Goal: Information Seeking & Learning: Learn about a topic

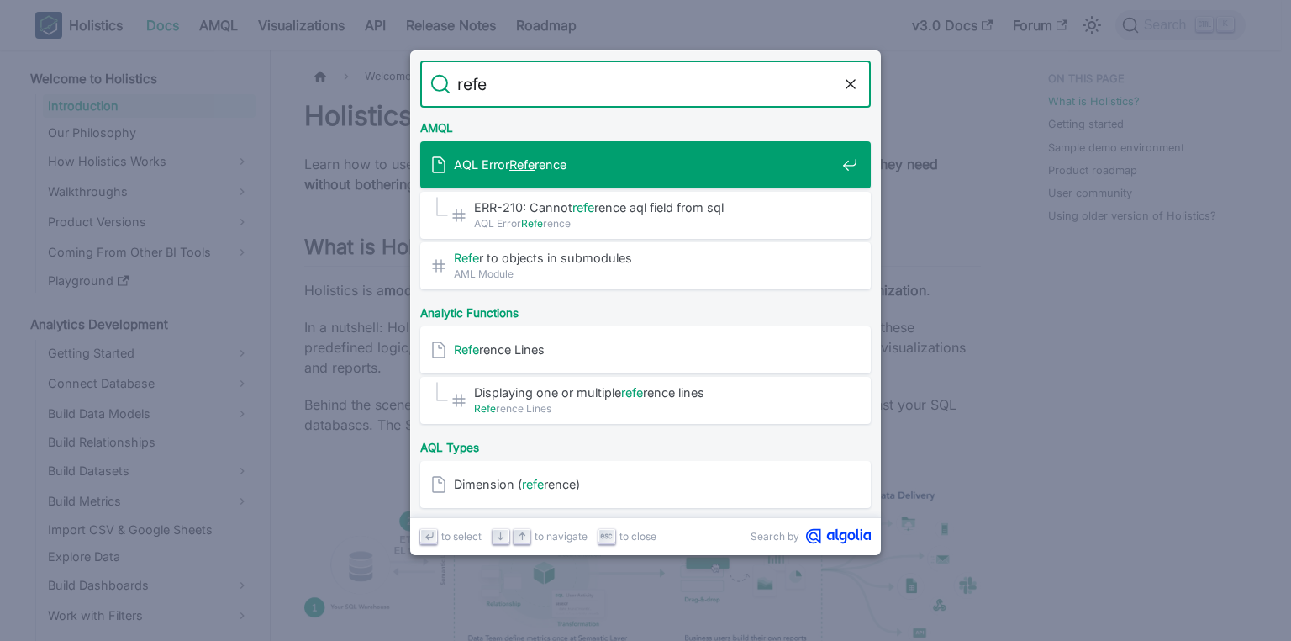
type input "refer"
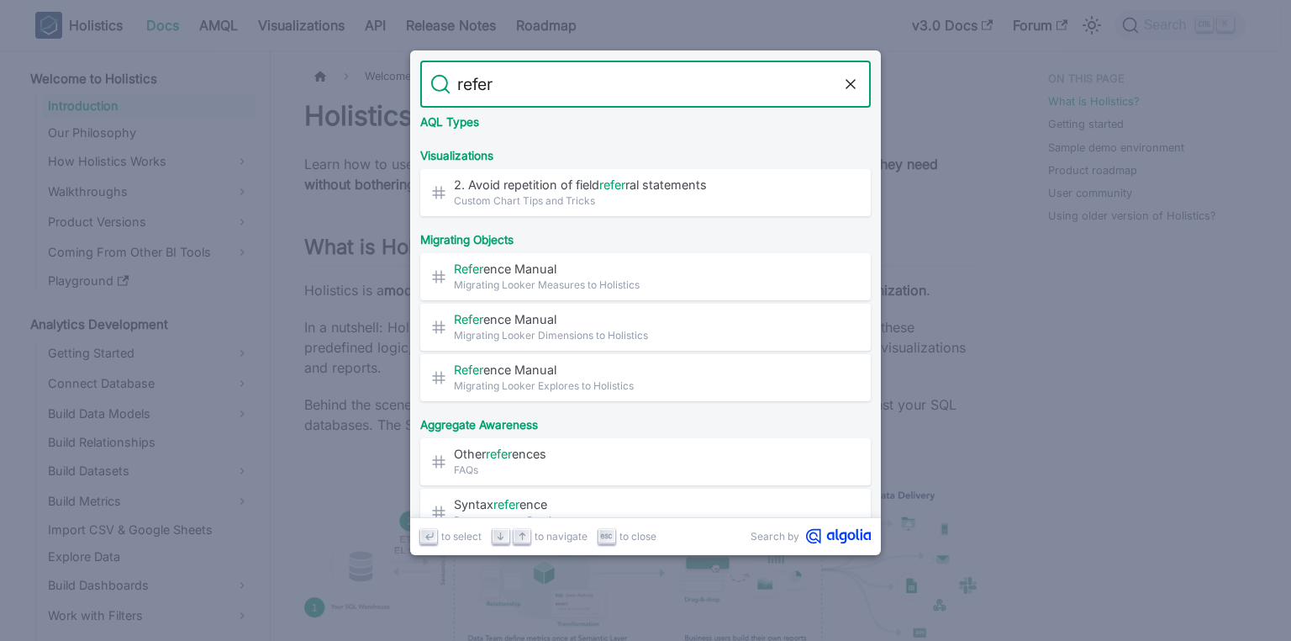
scroll to position [1117, 0]
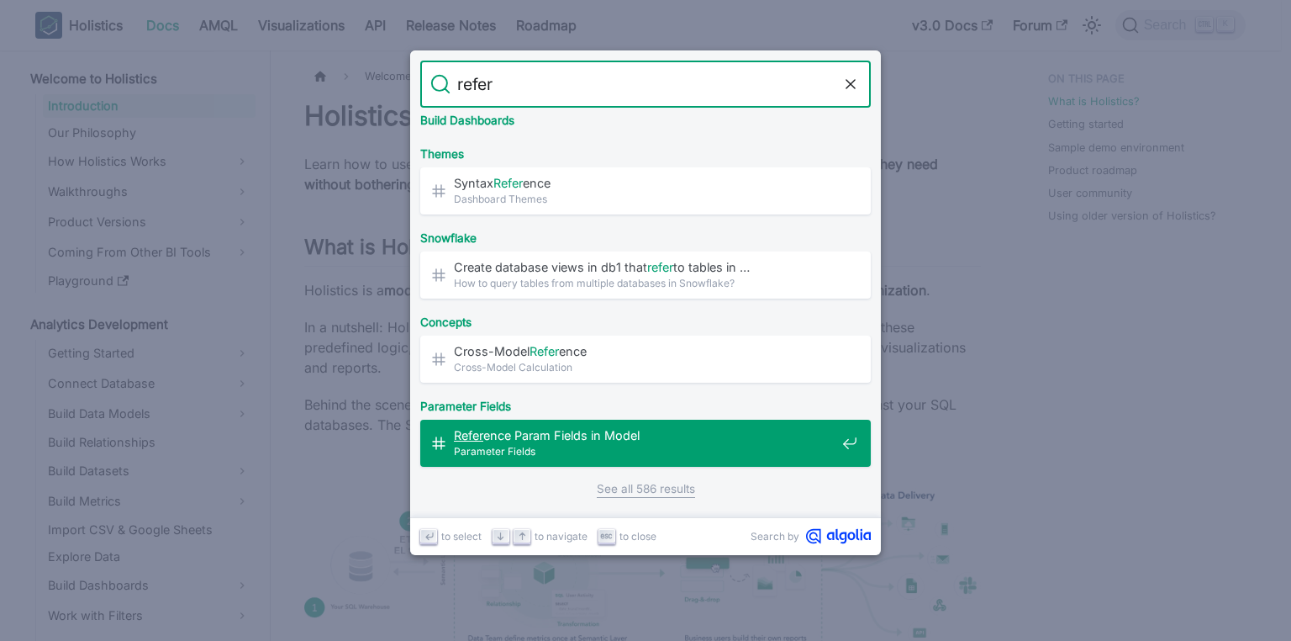
click at [577, 432] on span "Refer ence Param Fields in Model​" at bounding box center [645, 435] width 382 height 16
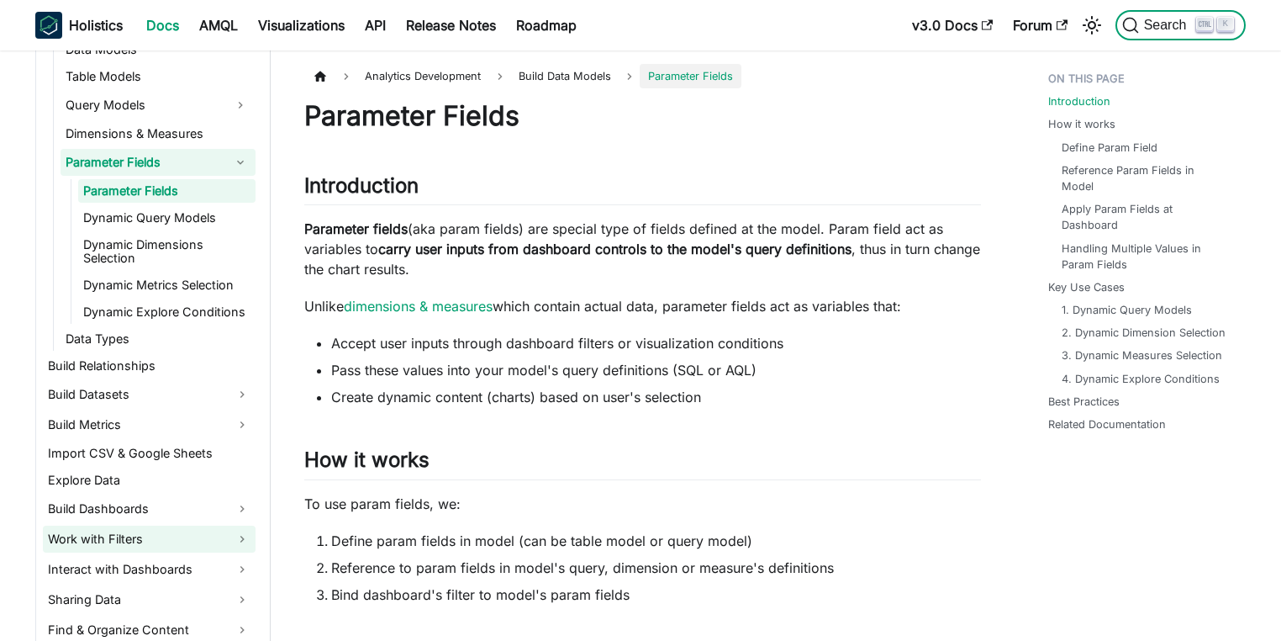
scroll to position [404, 0]
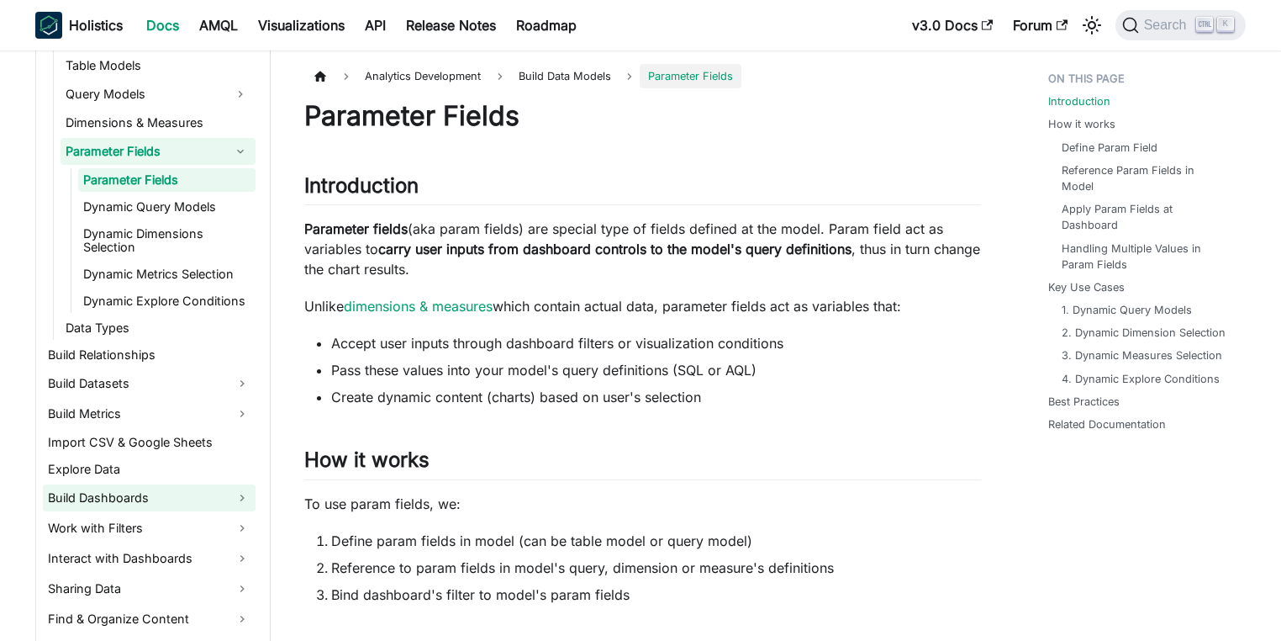
click at [222, 503] on link "Build Dashboards" at bounding box center [149, 497] width 213 height 27
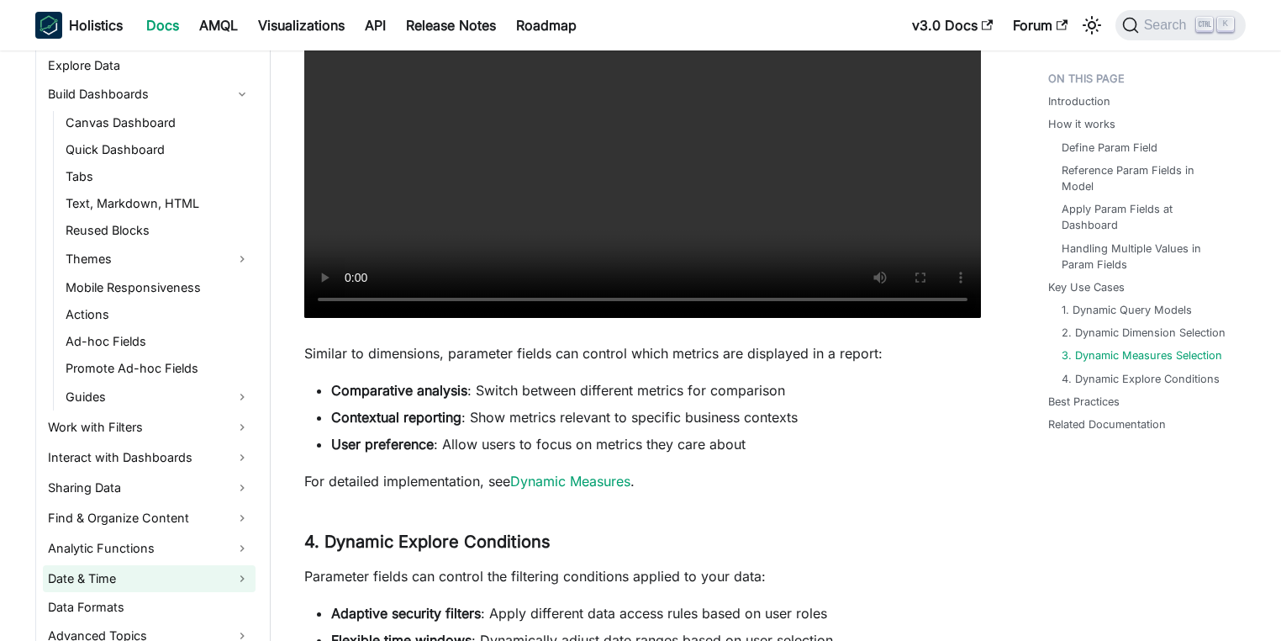
scroll to position [1614, 0]
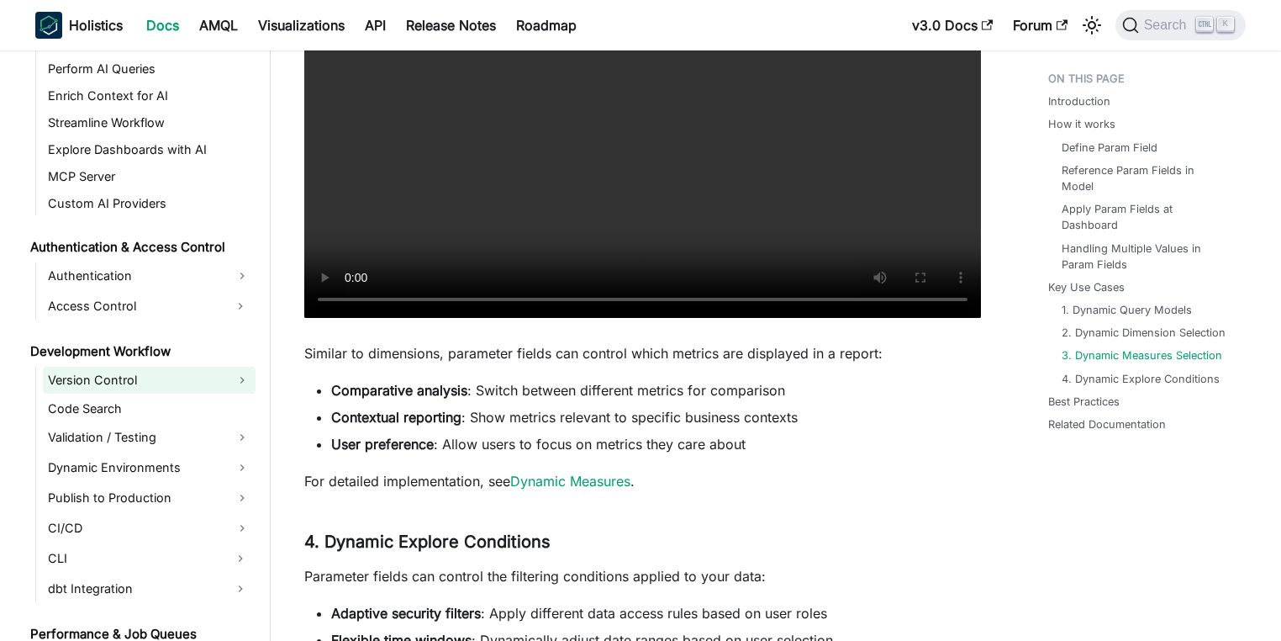
click at [185, 380] on link "Version Control" at bounding box center [149, 380] width 213 height 27
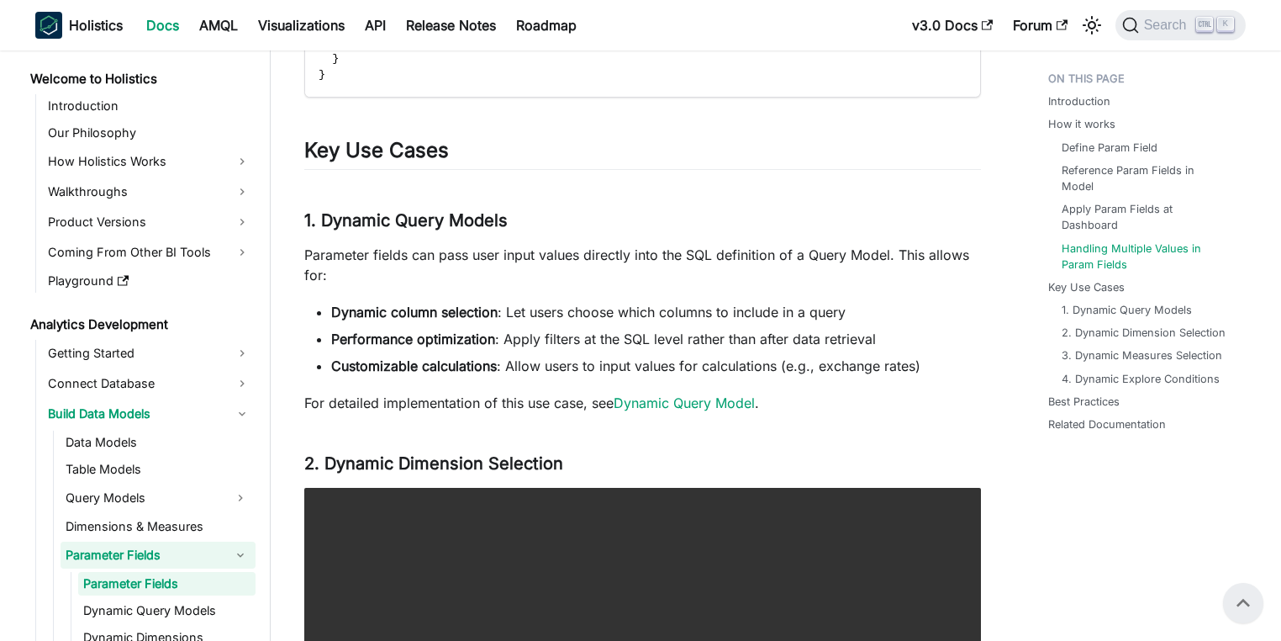
scroll to position [1938, 0]
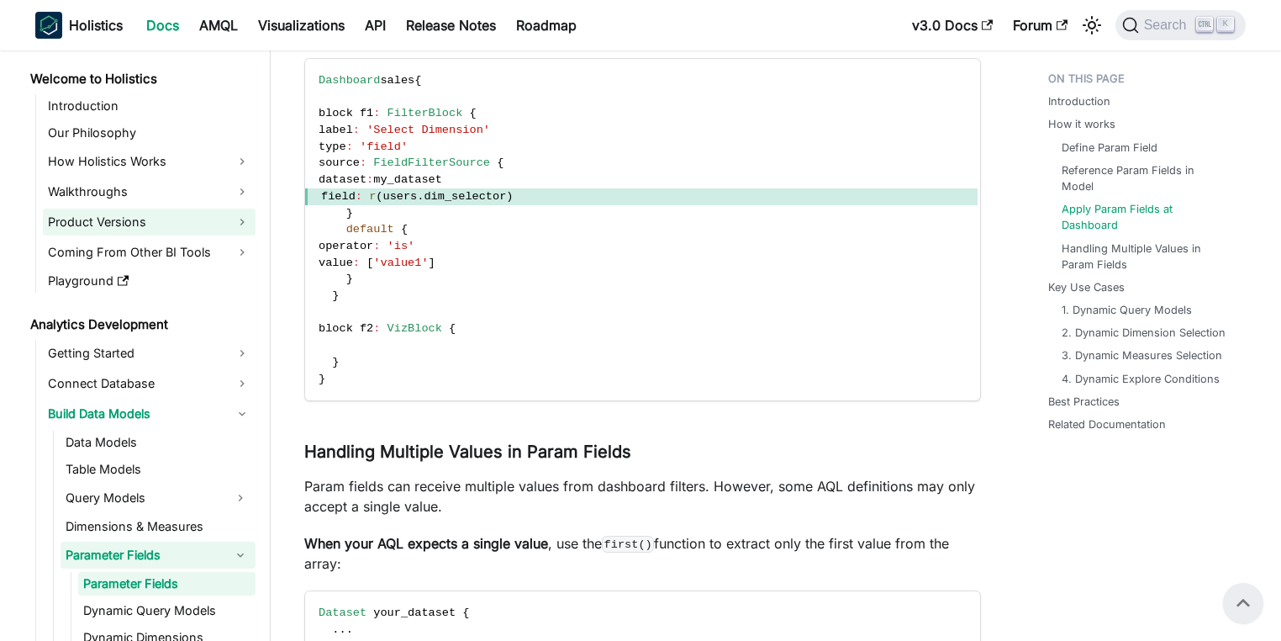
click at [160, 219] on link "Product Versions" at bounding box center [149, 222] width 213 height 27
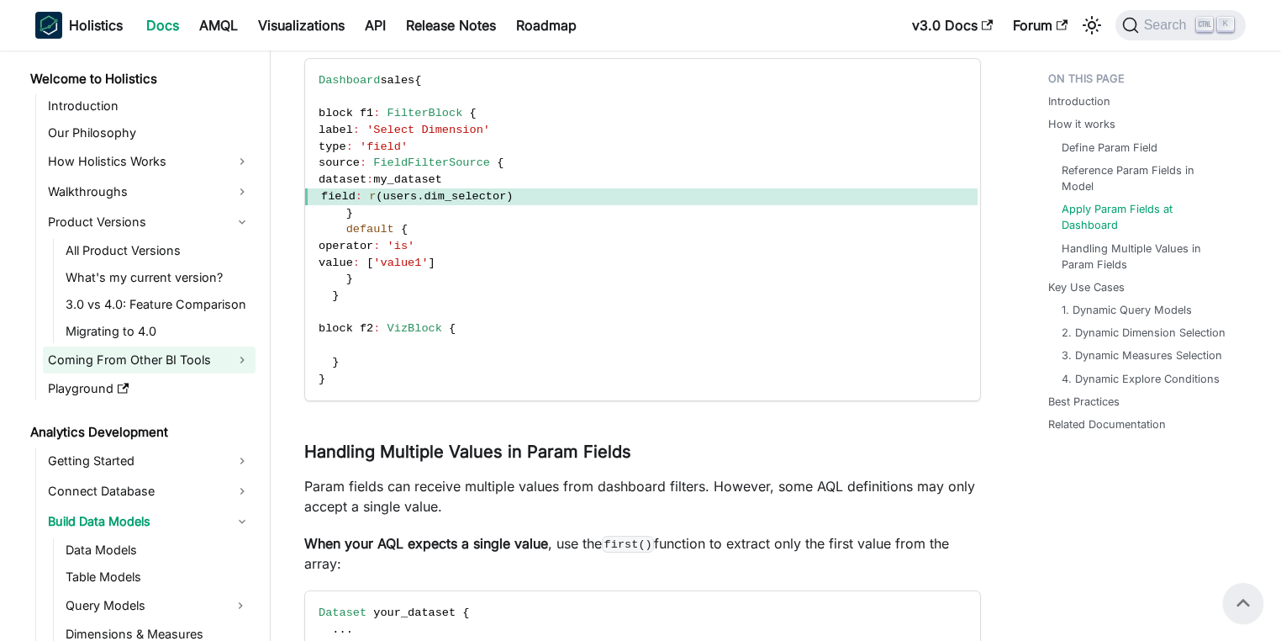
click at [163, 363] on link "Coming From Other BI Tools" at bounding box center [149, 359] width 213 height 27
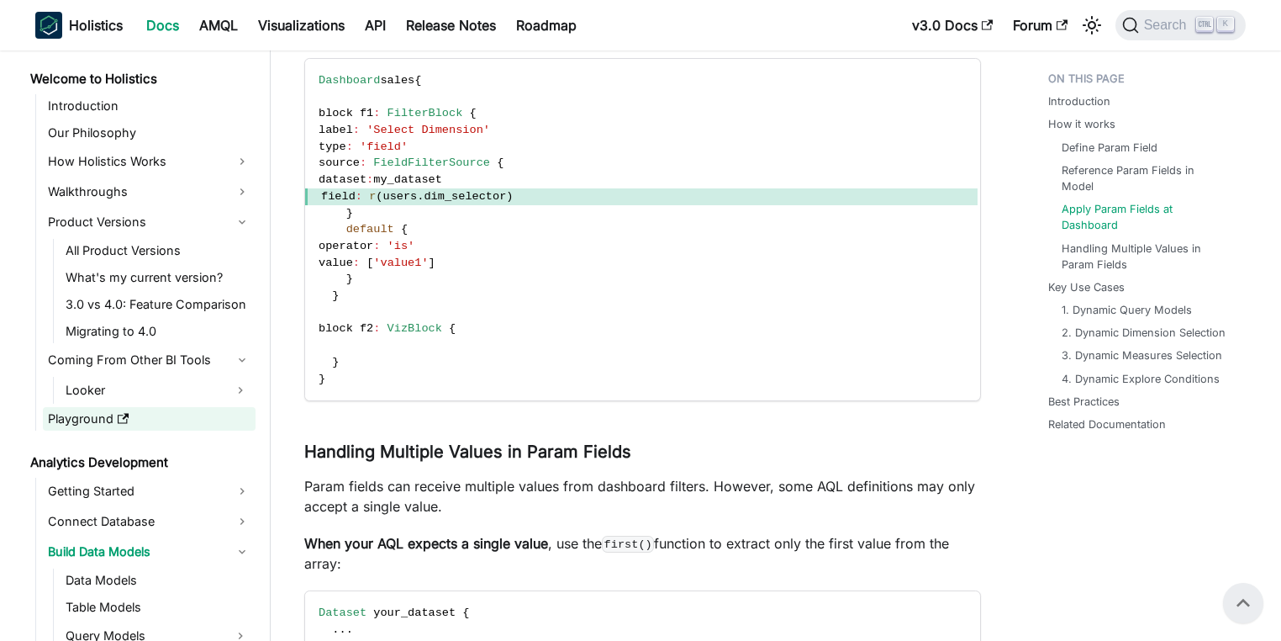
click at [186, 420] on link "Playground" at bounding box center [149, 419] width 213 height 24
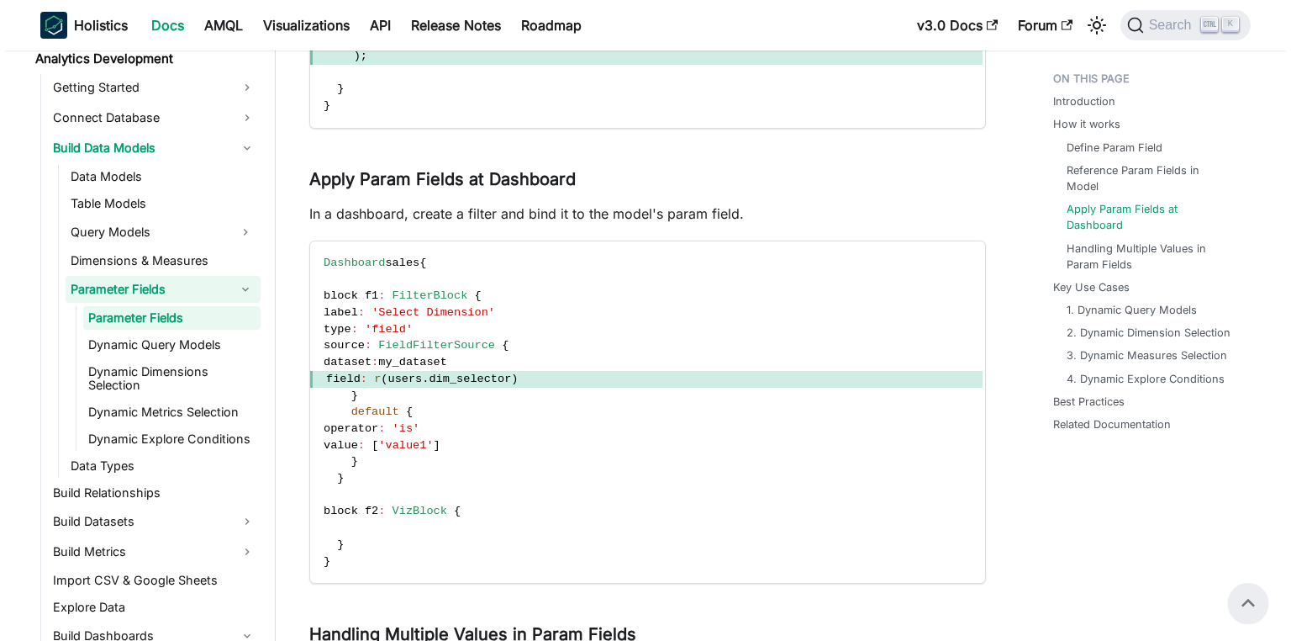
scroll to position [1736, 0]
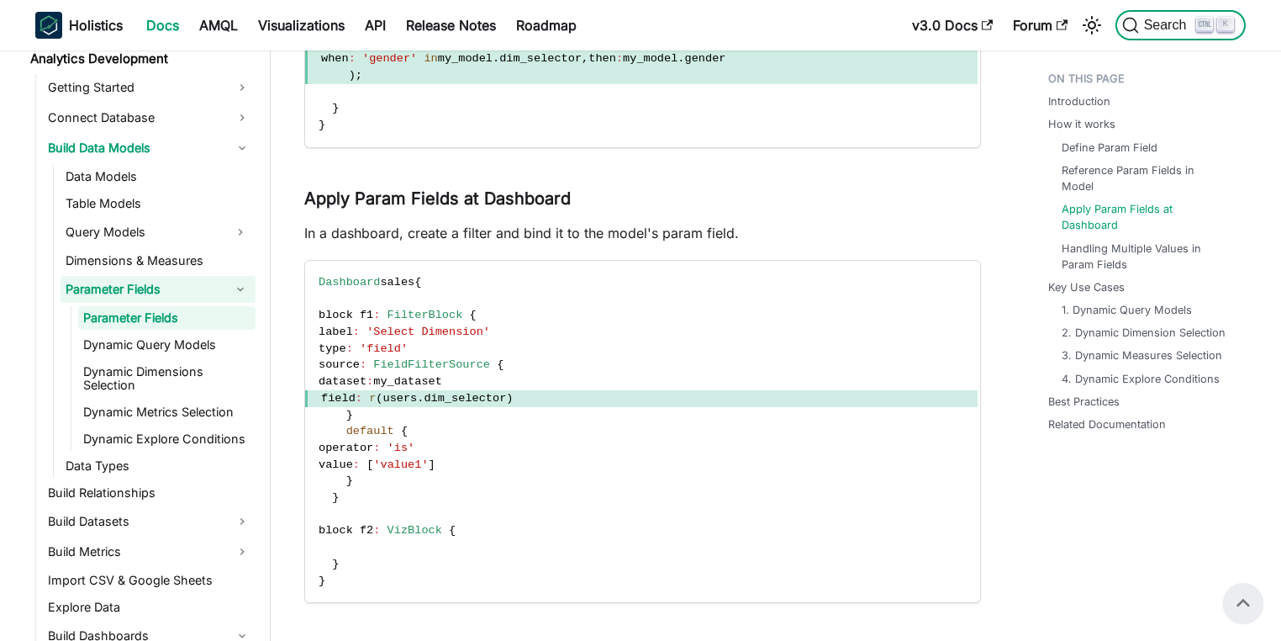
click at [1170, 31] on span "Search" at bounding box center [1168, 25] width 58 height 15
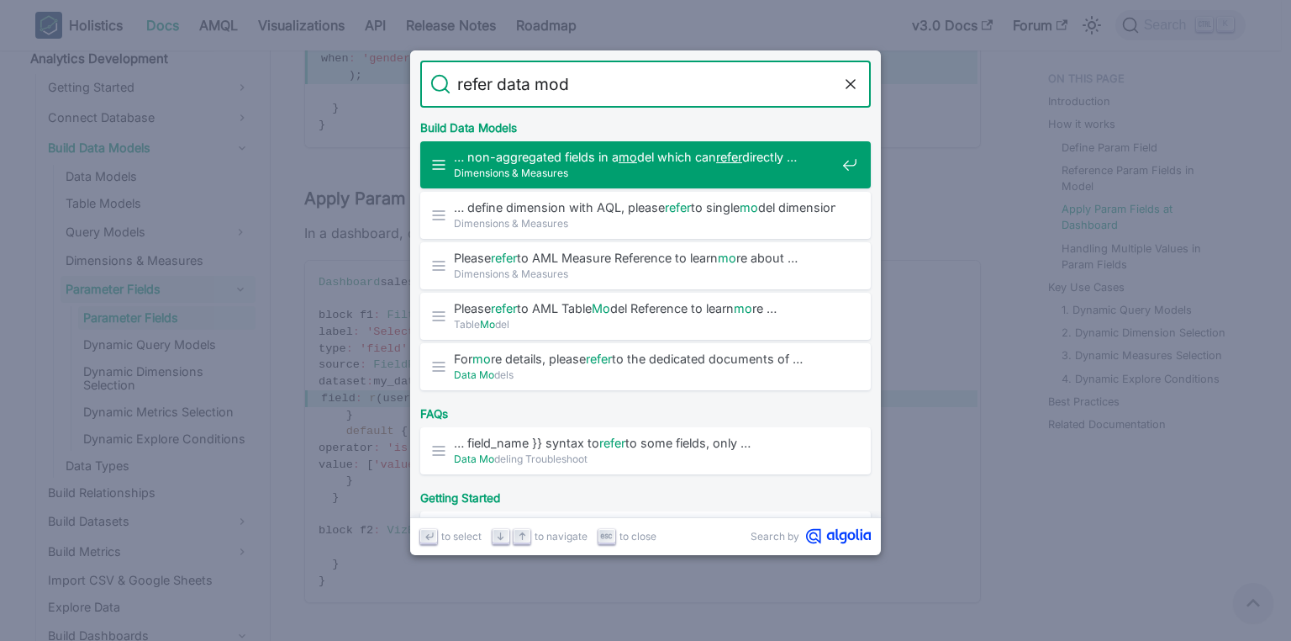
type input "refer data mode"
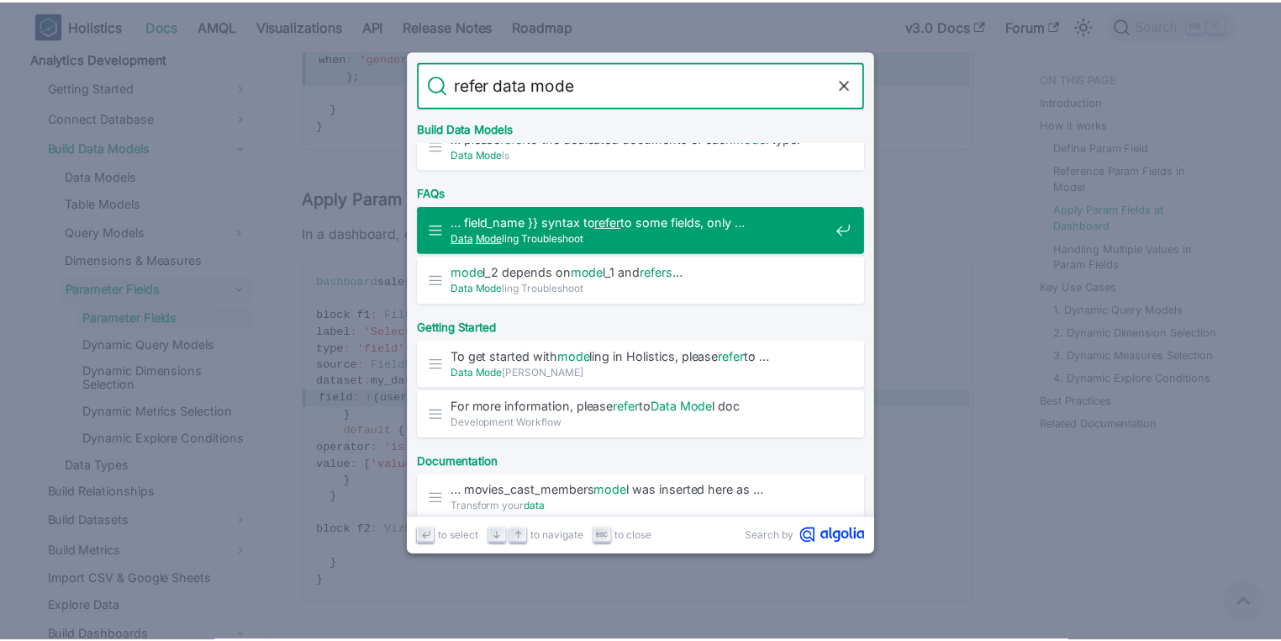
scroll to position [202, 0]
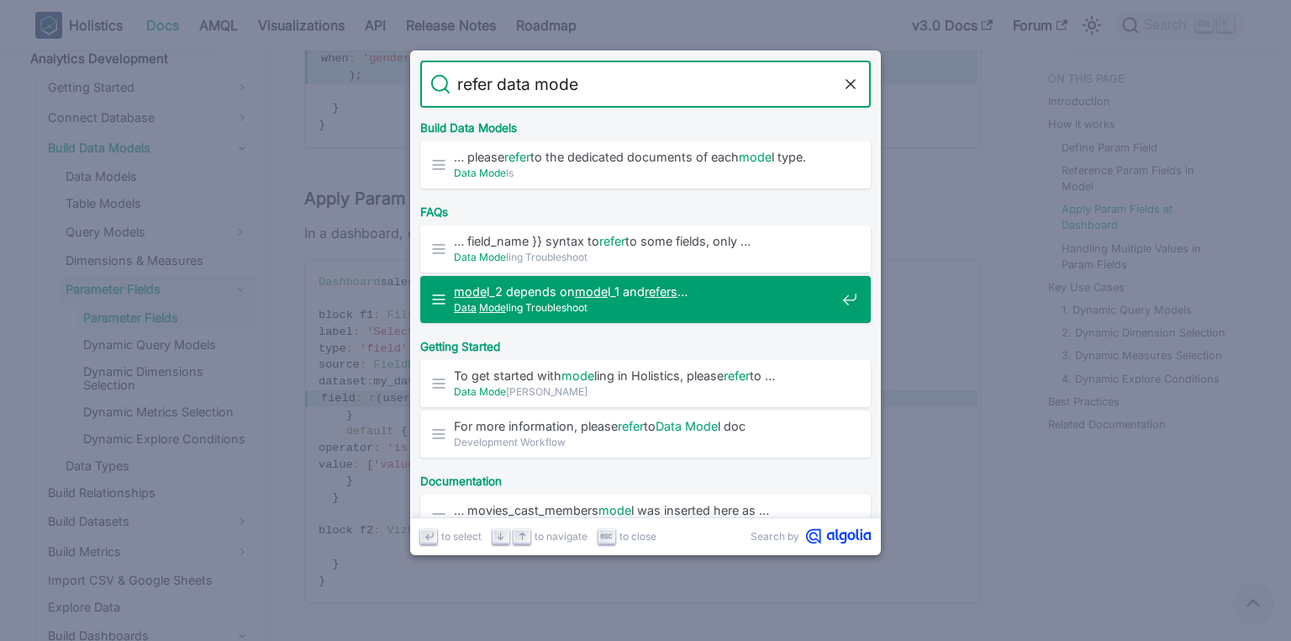
click at [656, 303] on span "Data Mode ling Troubleshoot" at bounding box center [645, 307] width 382 height 16
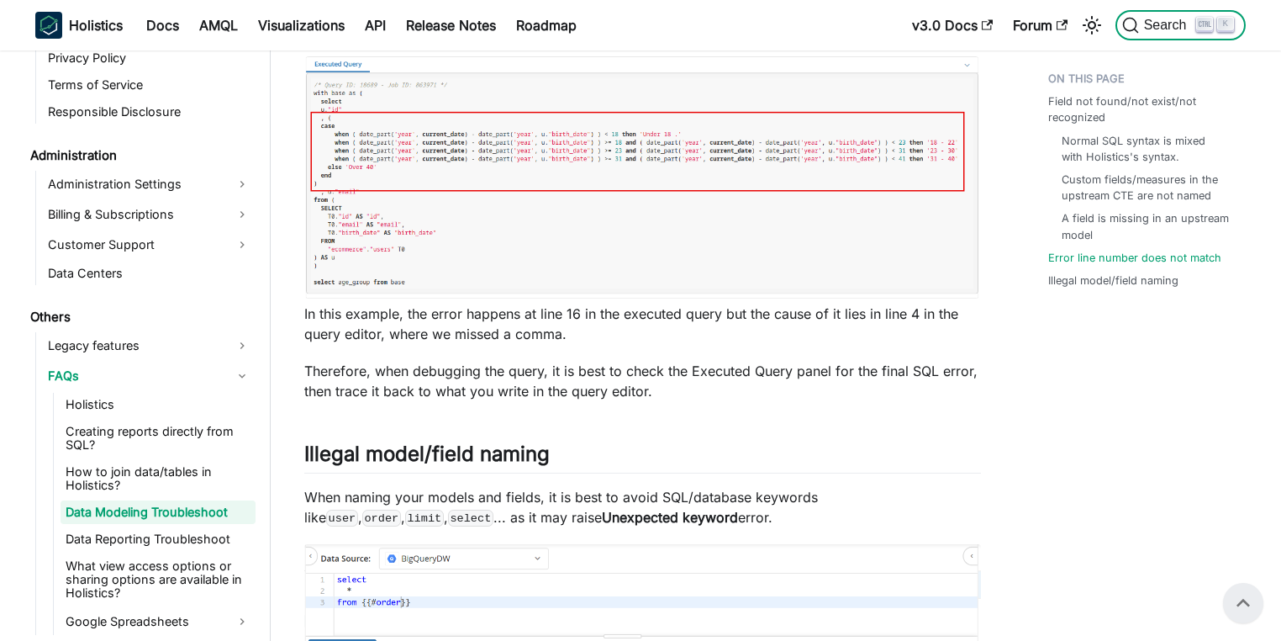
scroll to position [3683, 0]
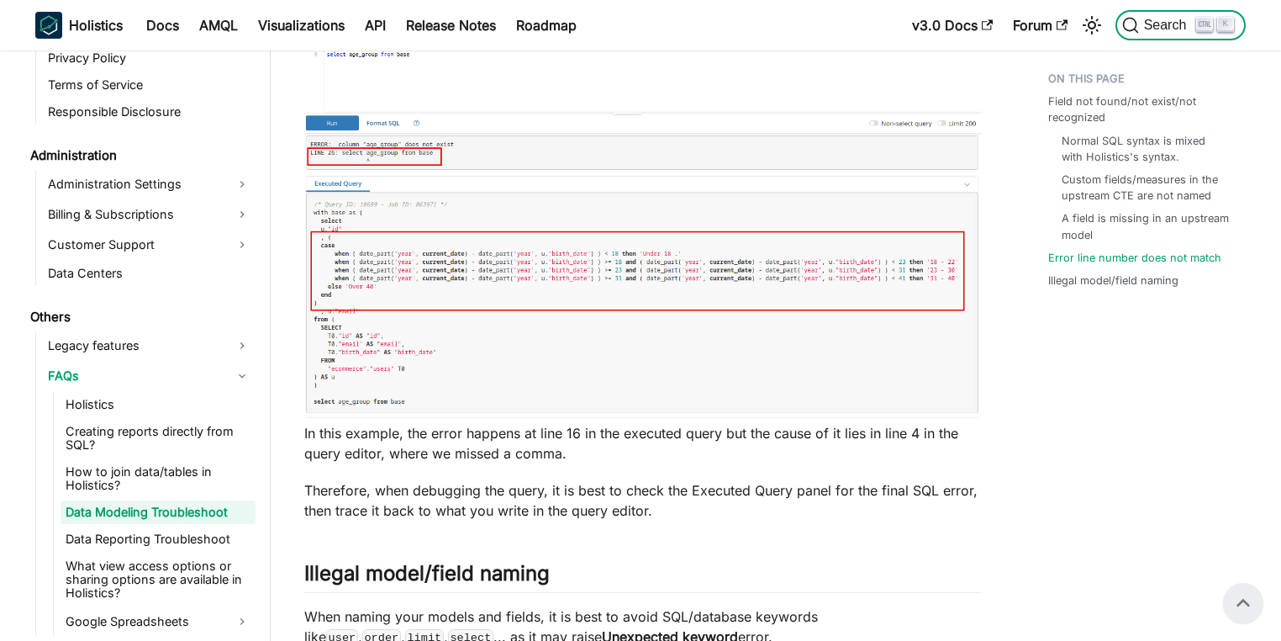
click at [1164, 29] on span "Search" at bounding box center [1168, 25] width 58 height 15
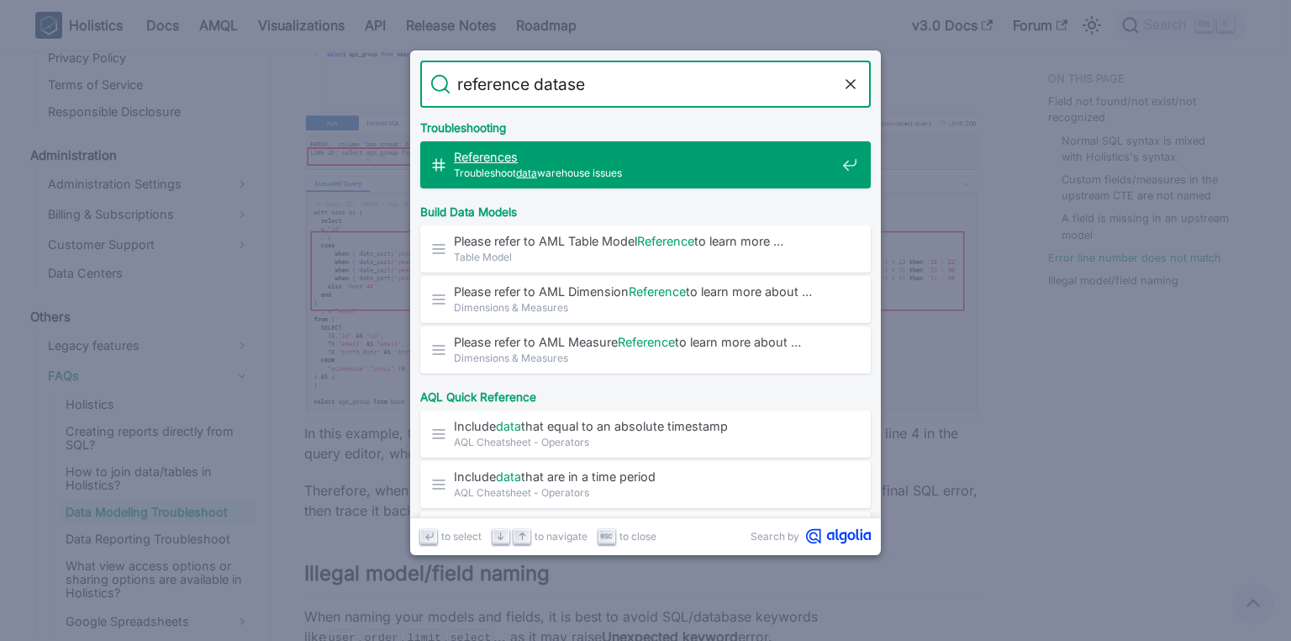
type input "reference dataset"
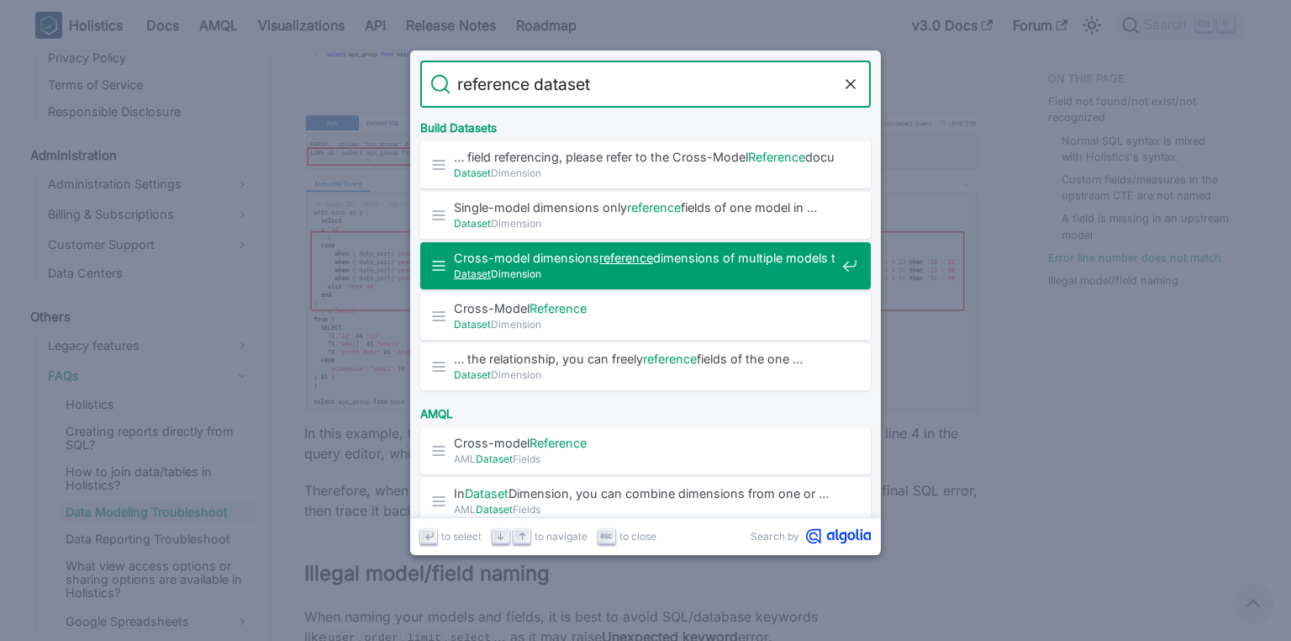
click at [671, 276] on span "Dataset Dimension" at bounding box center [645, 274] width 382 height 16
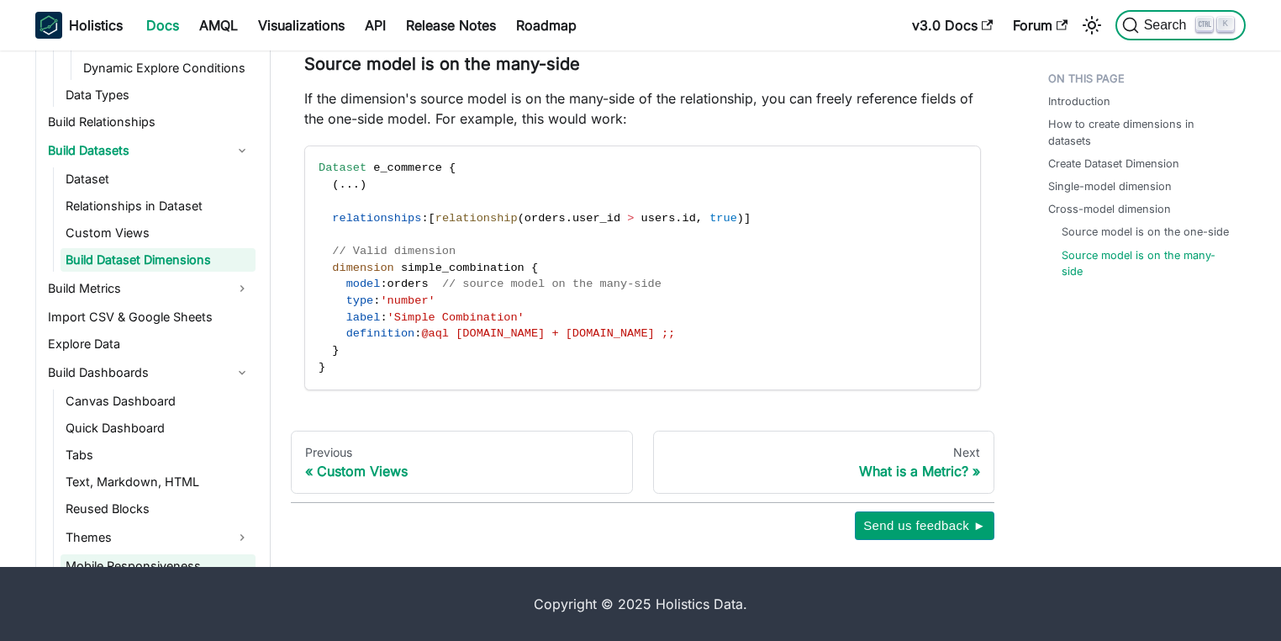
scroll to position [659, 0]
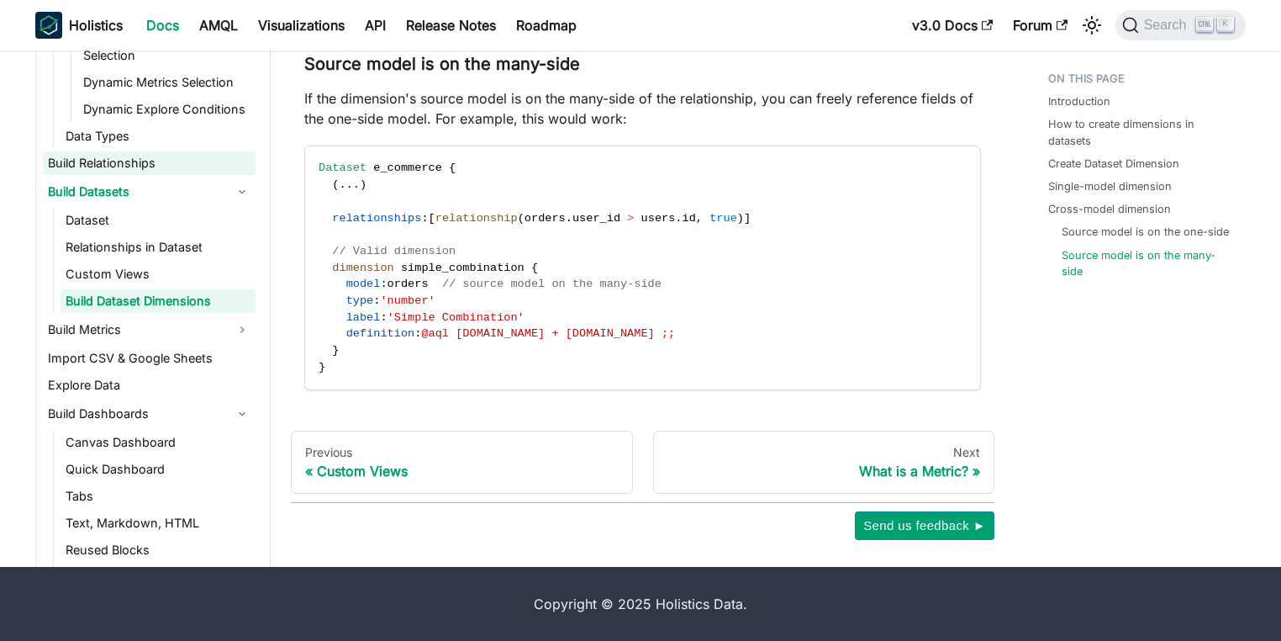
click at [135, 156] on link "Build Relationships" at bounding box center [149, 163] width 213 height 24
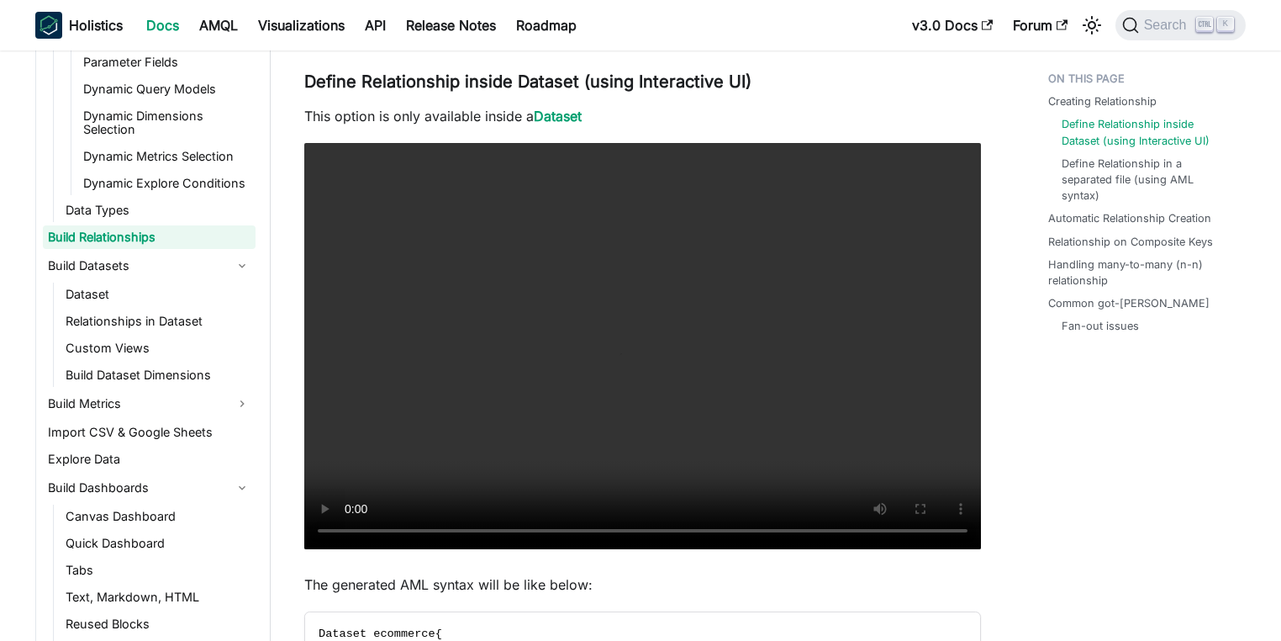
scroll to position [605, 0]
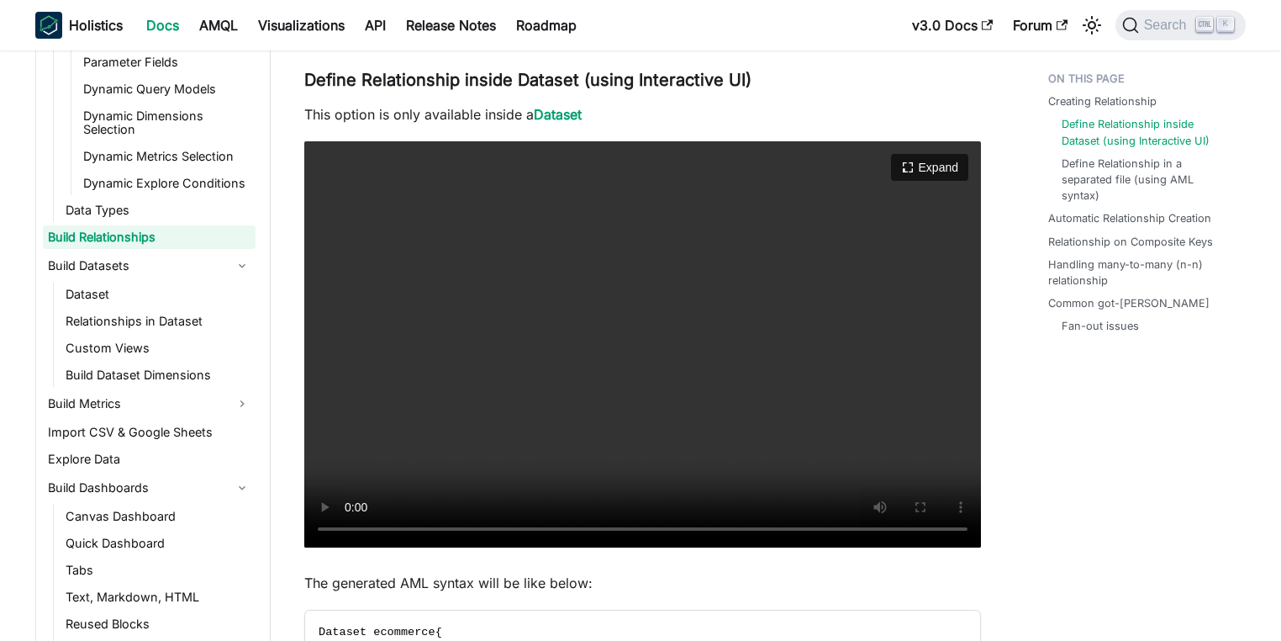
click at [805, 392] on video "Your browser does not support embedding video, but you can download it ." at bounding box center [642, 344] width 677 height 406
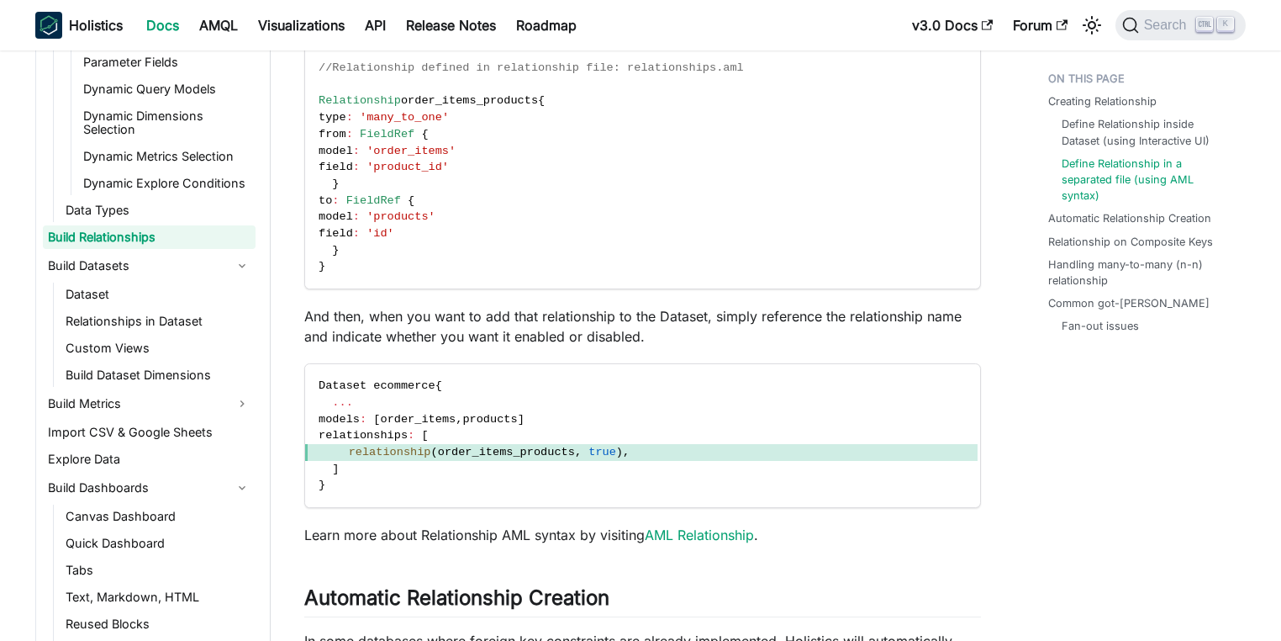
scroll to position [2018, 0]
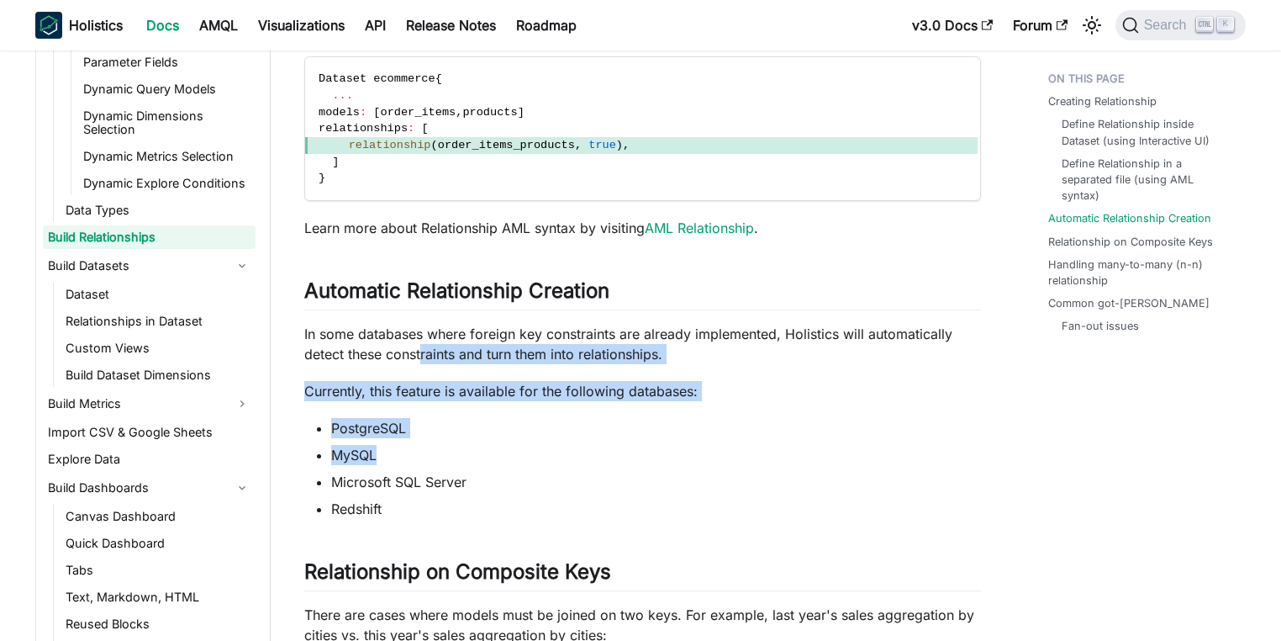
drag, startPoint x: 457, startPoint y: 440, endPoint x: 472, endPoint y: 473, distance: 36.1
click at [464, 457] on div "Build Relationships Knowledge Checkpoint A grasp of these concepts will help yo…" at bounding box center [642, 342] width 677 height 4523
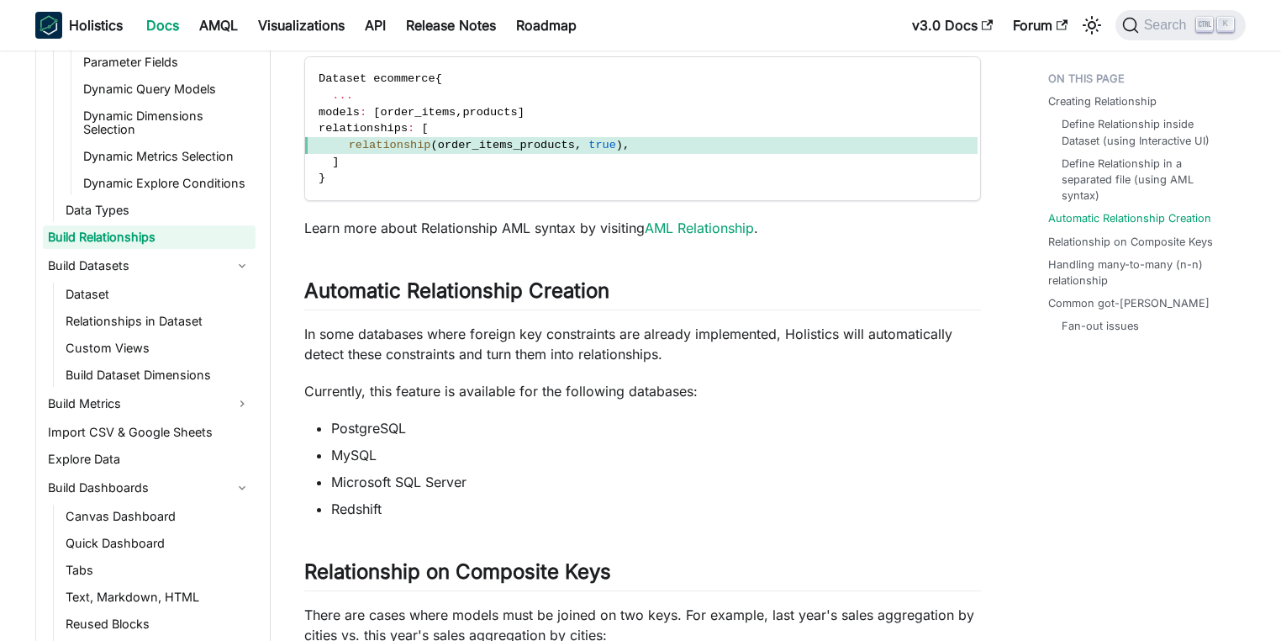
click at [477, 483] on li "Microsoft SQL Server" at bounding box center [656, 482] width 650 height 20
drag, startPoint x: 442, startPoint y: 330, endPoint x: 554, endPoint y: 438, distance: 155.8
click at [484, 393] on div "Build Relationships Knowledge Checkpoint A grasp of these concepts will help yo…" at bounding box center [642, 342] width 677 height 4523
click at [558, 441] on ul "PostgreSQL MySQL Microsoft SQL Server Redshift" at bounding box center [642, 468] width 677 height 101
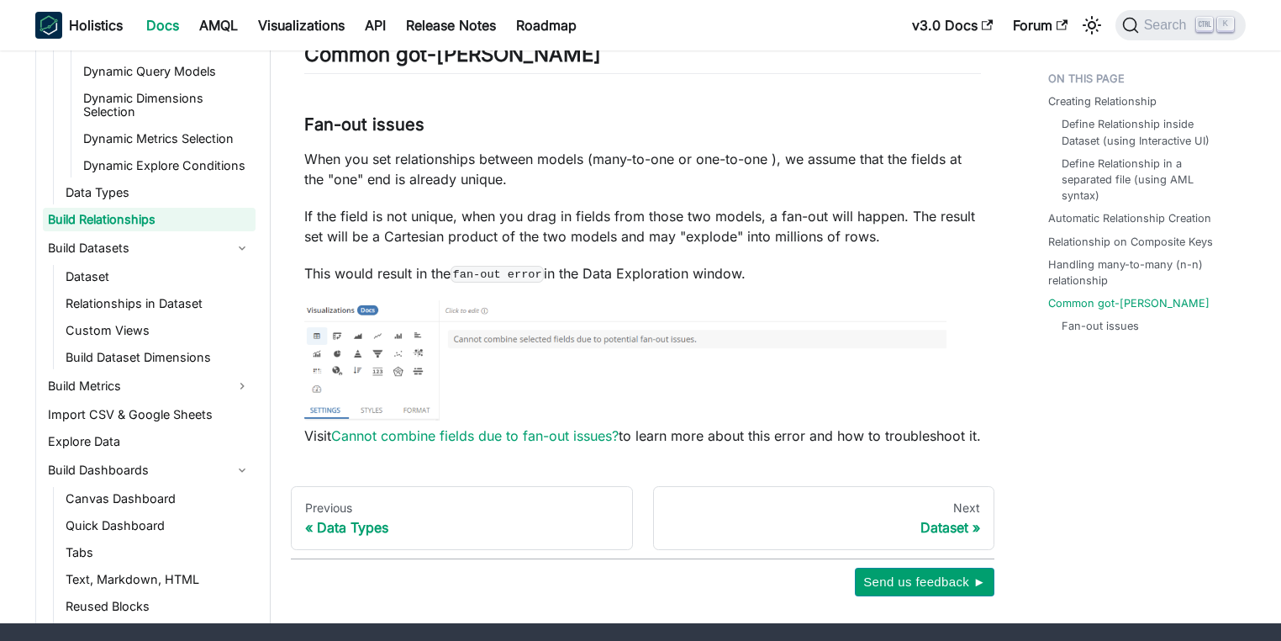
scroll to position [4252, 0]
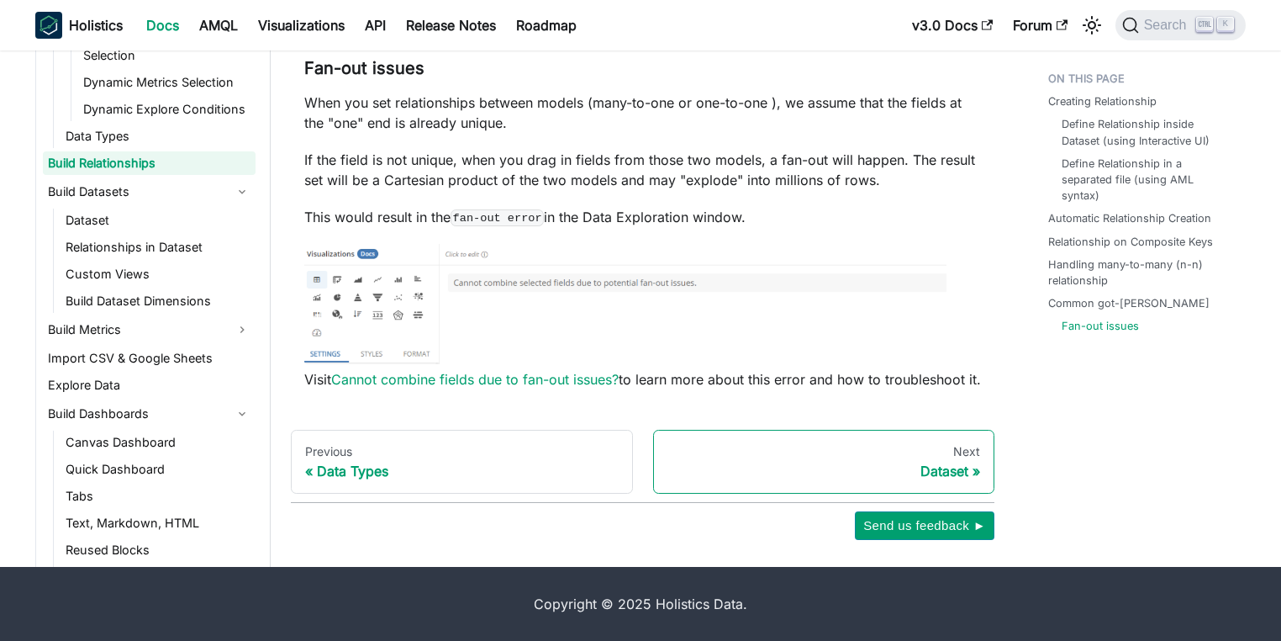
click at [943, 459] on div "Next" at bounding box center [825, 451] width 314 height 15
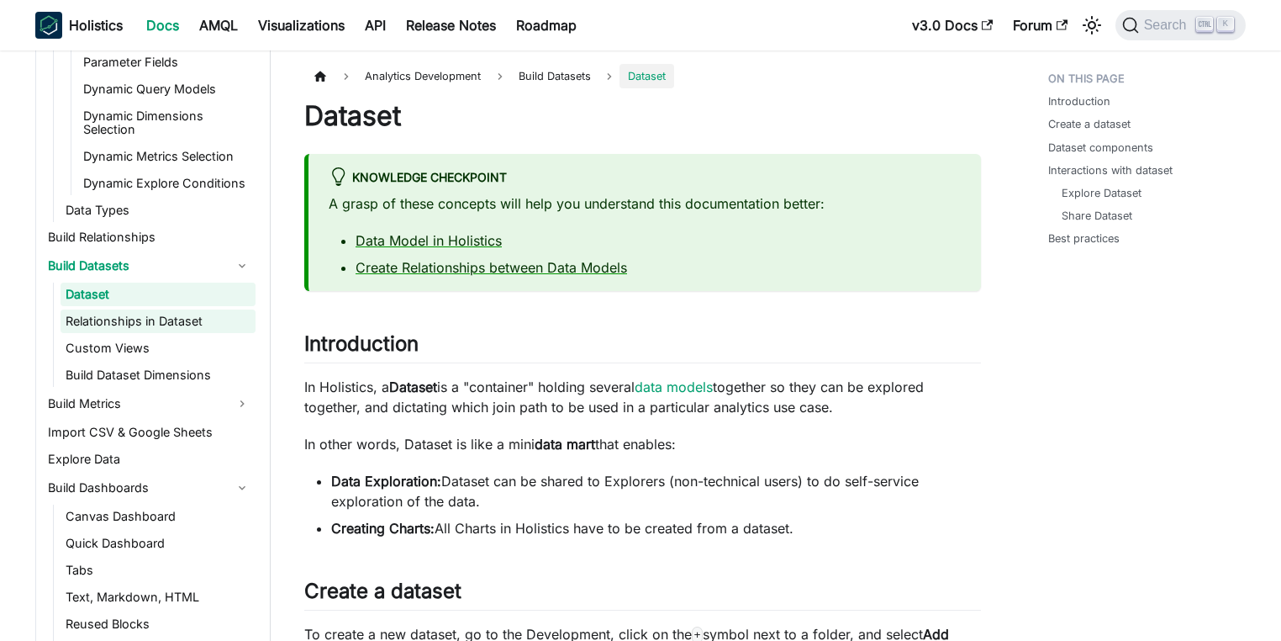
click at [178, 324] on link "Relationships in Dataset" at bounding box center [158, 321] width 195 height 24
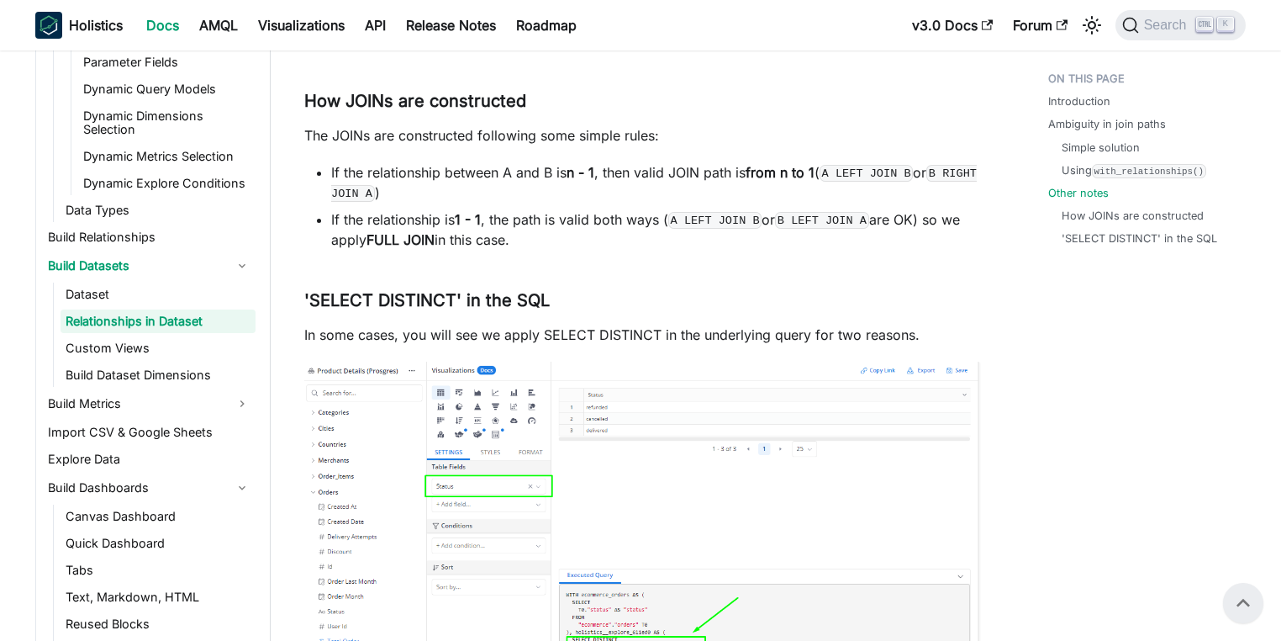
scroll to position [4455, 0]
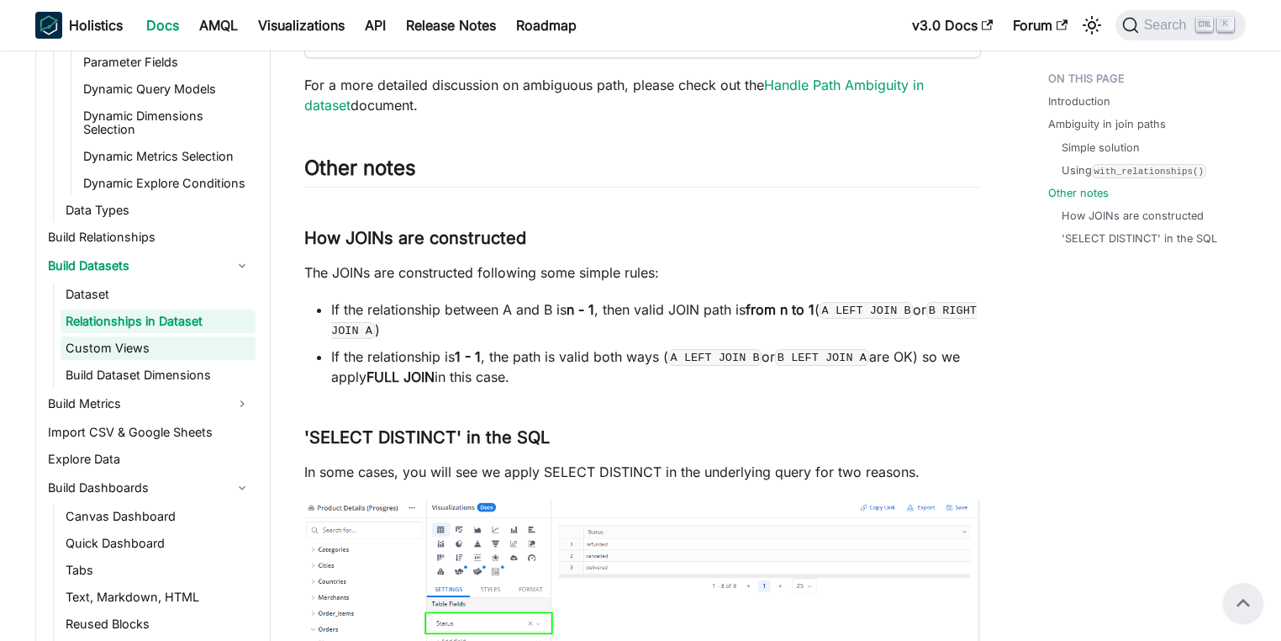
click at [137, 341] on link "Custom Views" at bounding box center [158, 348] width 195 height 24
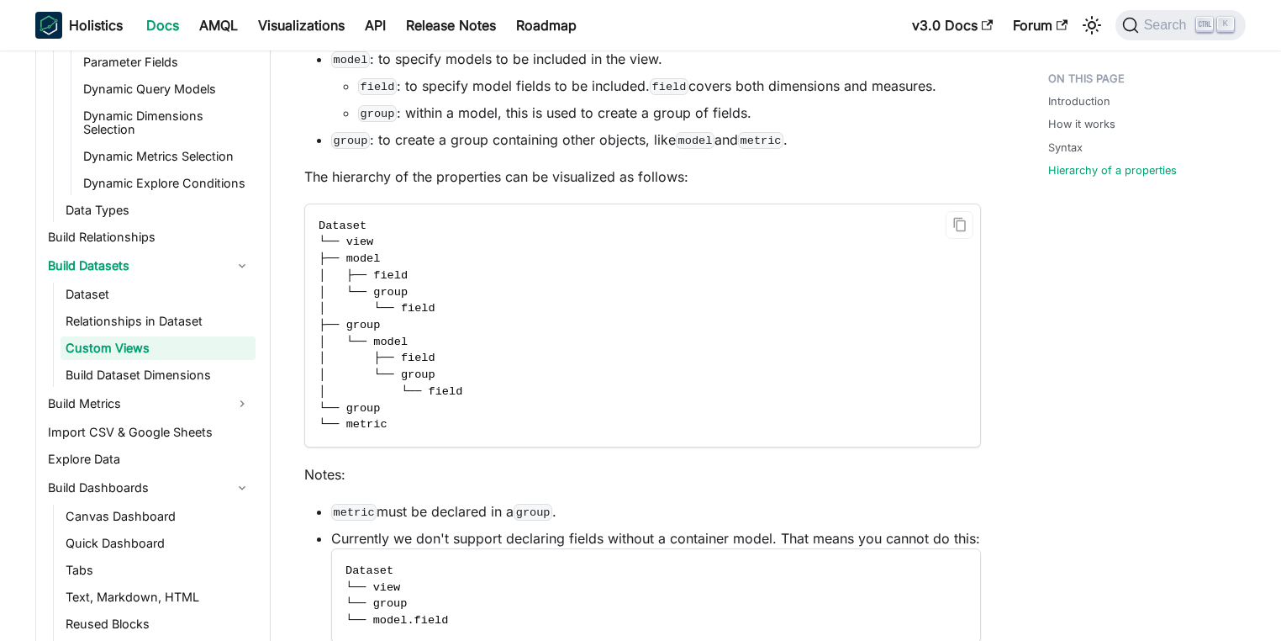
scroll to position [4811, 0]
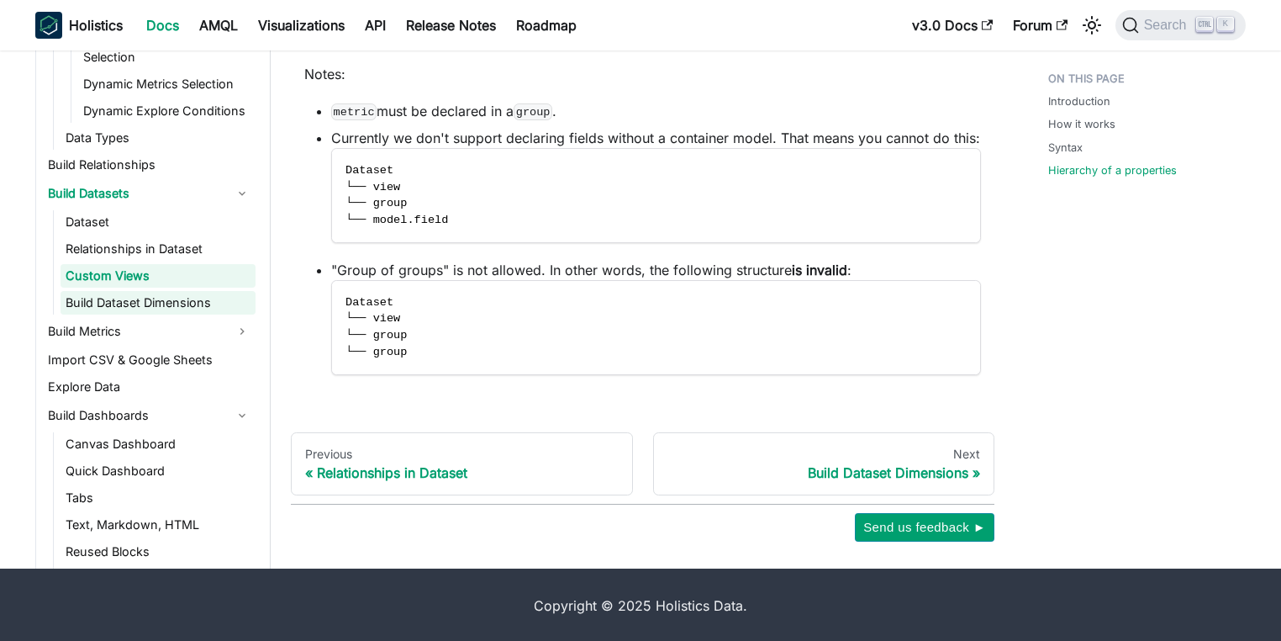
click at [192, 302] on link "Build Dataset Dimensions" at bounding box center [158, 303] width 195 height 24
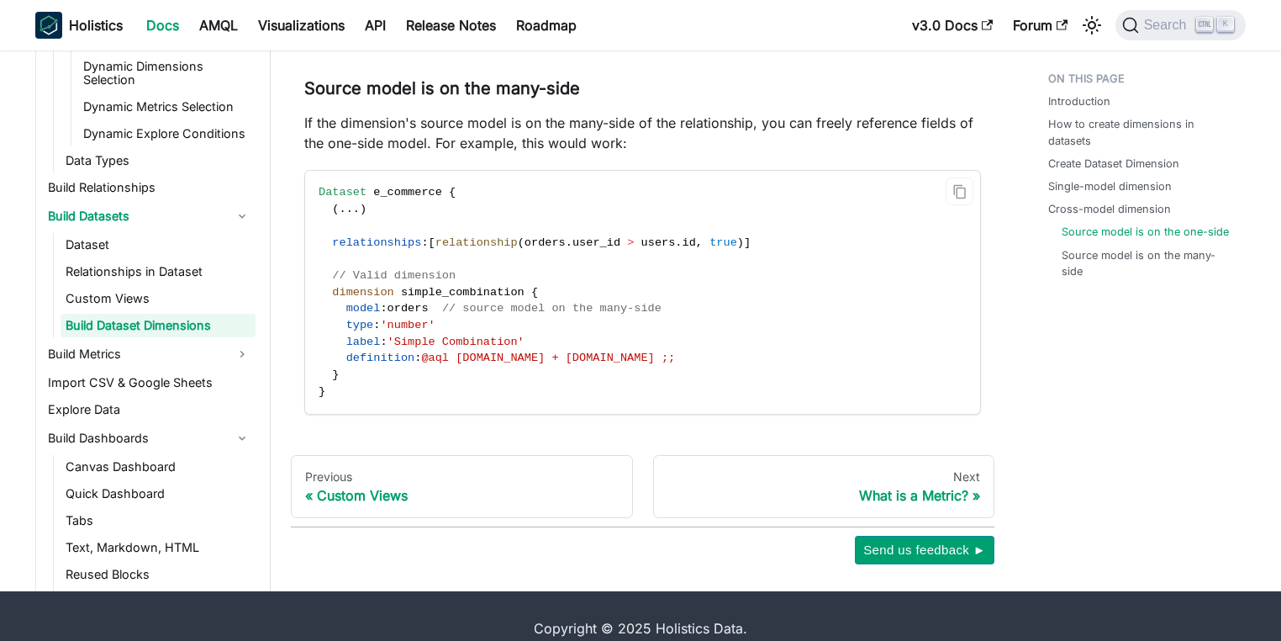
scroll to position [3647, 0]
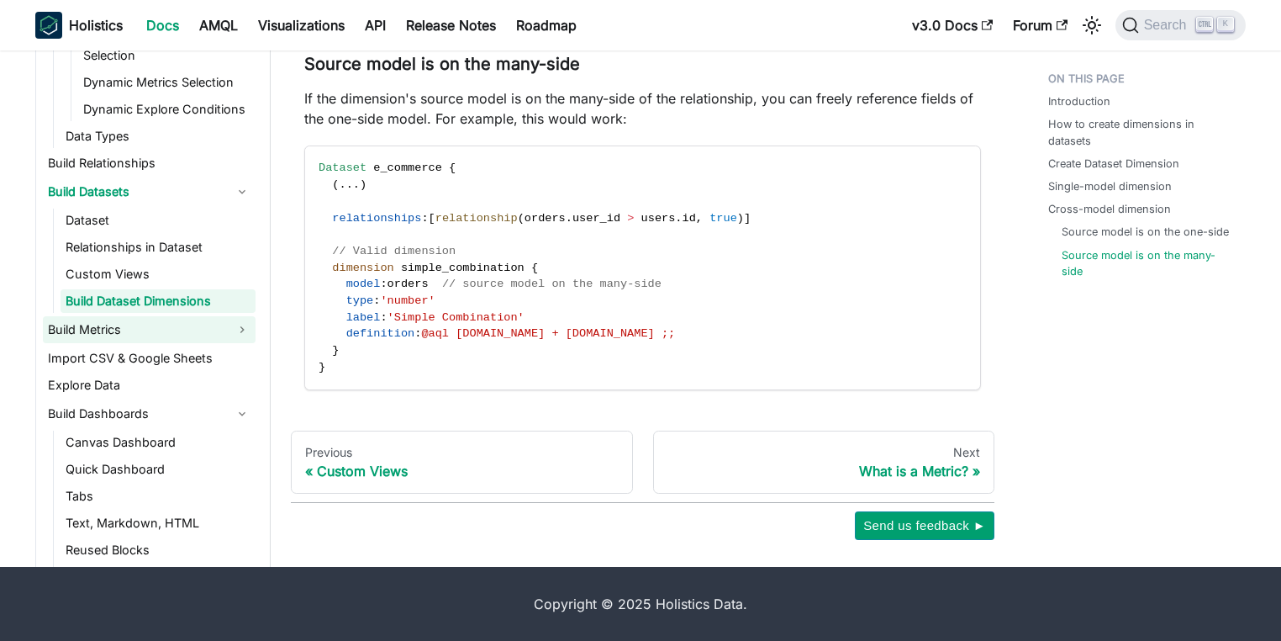
click at [144, 326] on link "Build Metrics" at bounding box center [149, 329] width 213 height 27
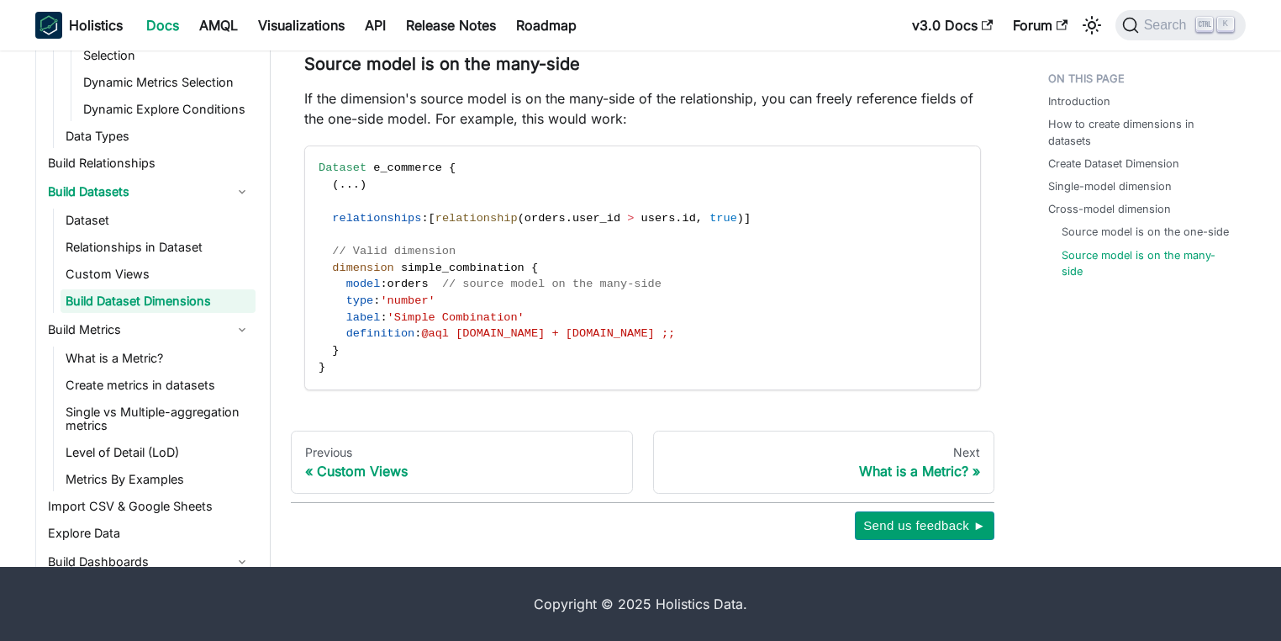
click at [198, 416] on link "Single vs Multiple-aggregation metrics" at bounding box center [158, 418] width 195 height 37
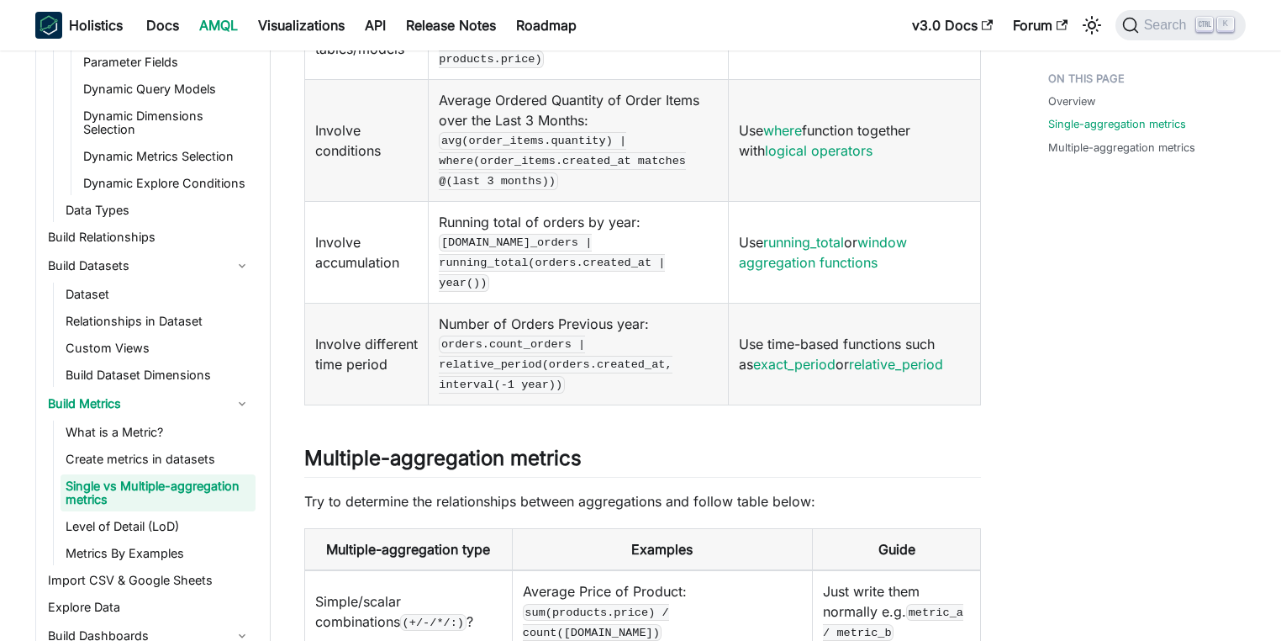
scroll to position [1183, 0]
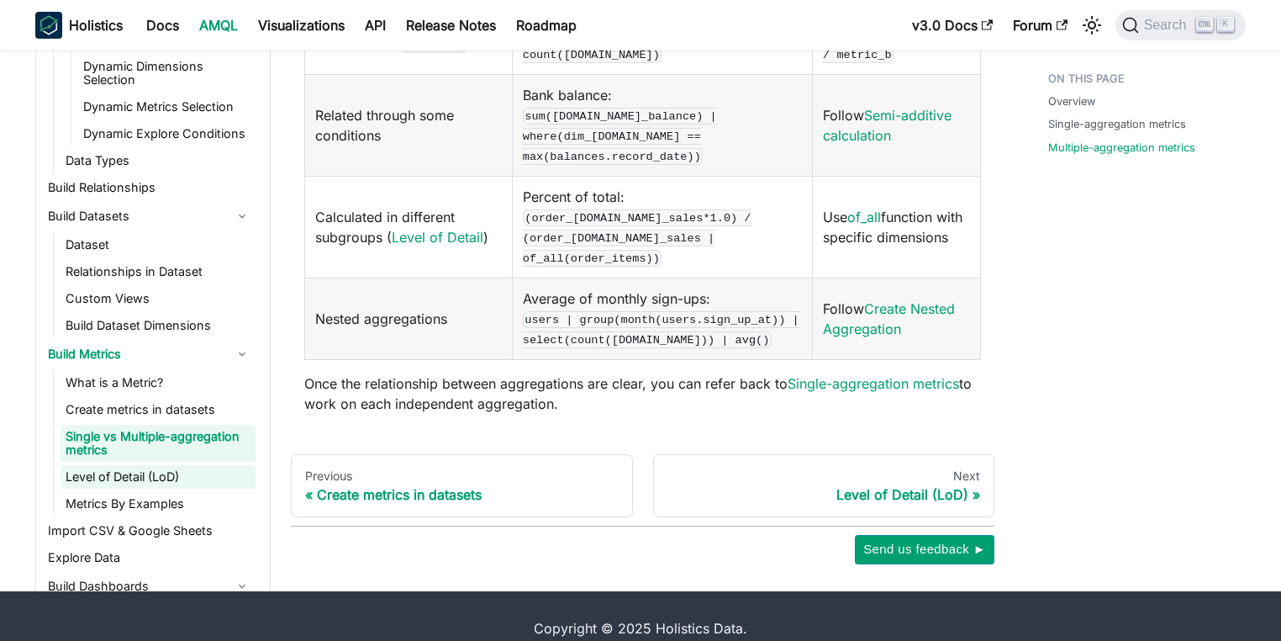
click at [110, 465] on link "Level of Detail (LoD)" at bounding box center [158, 477] width 195 height 24
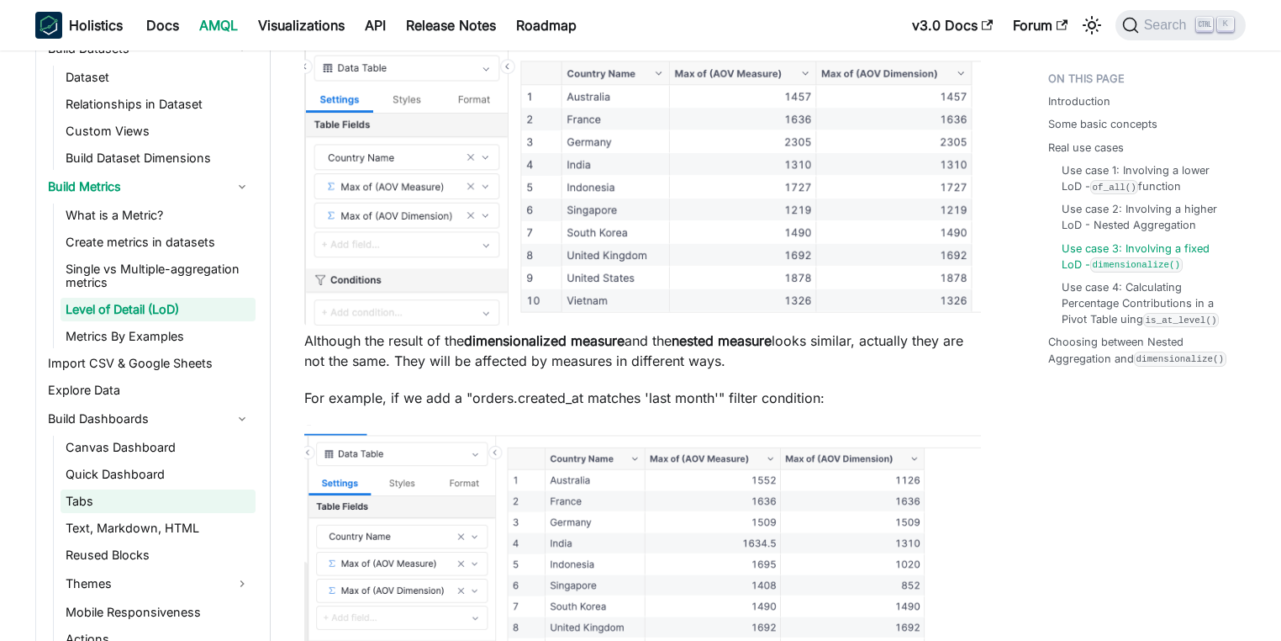
scroll to position [1280, 0]
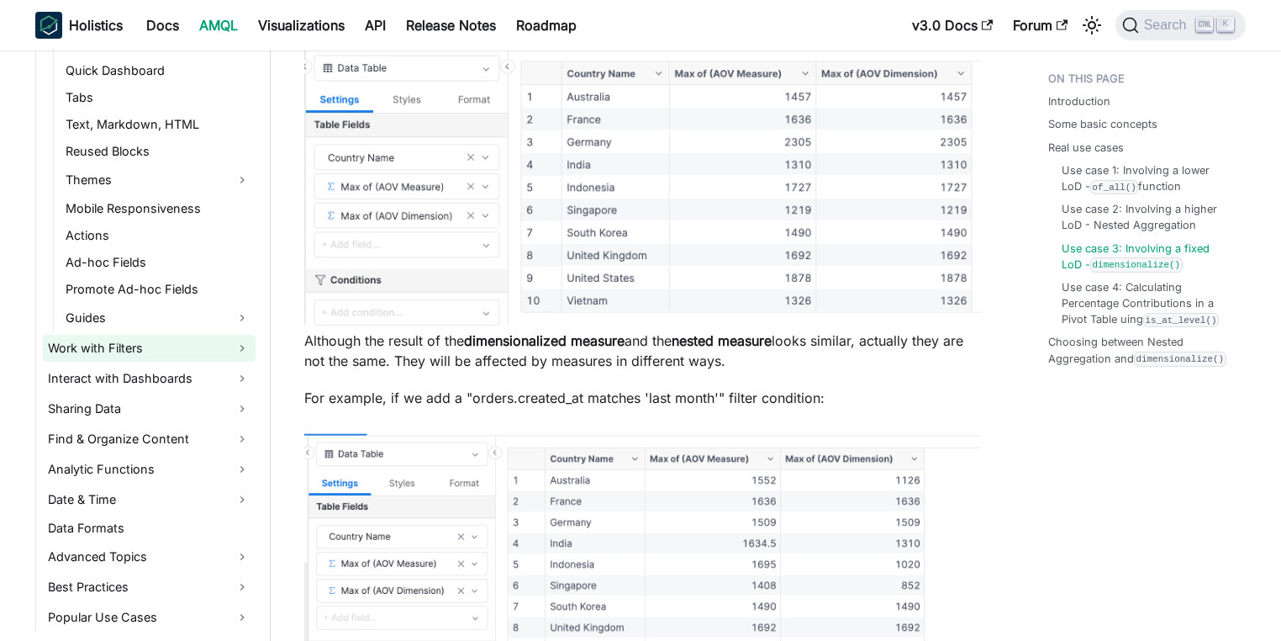
click at [146, 344] on link "Work with Filters" at bounding box center [149, 348] width 213 height 27
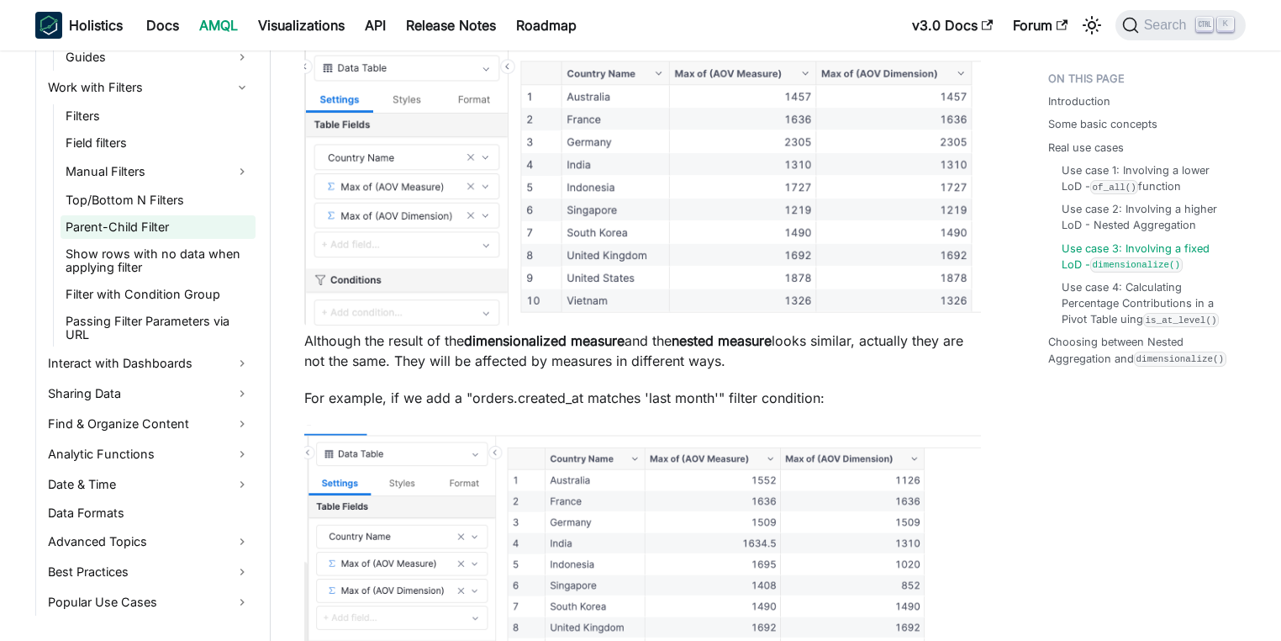
scroll to position [1683, 0]
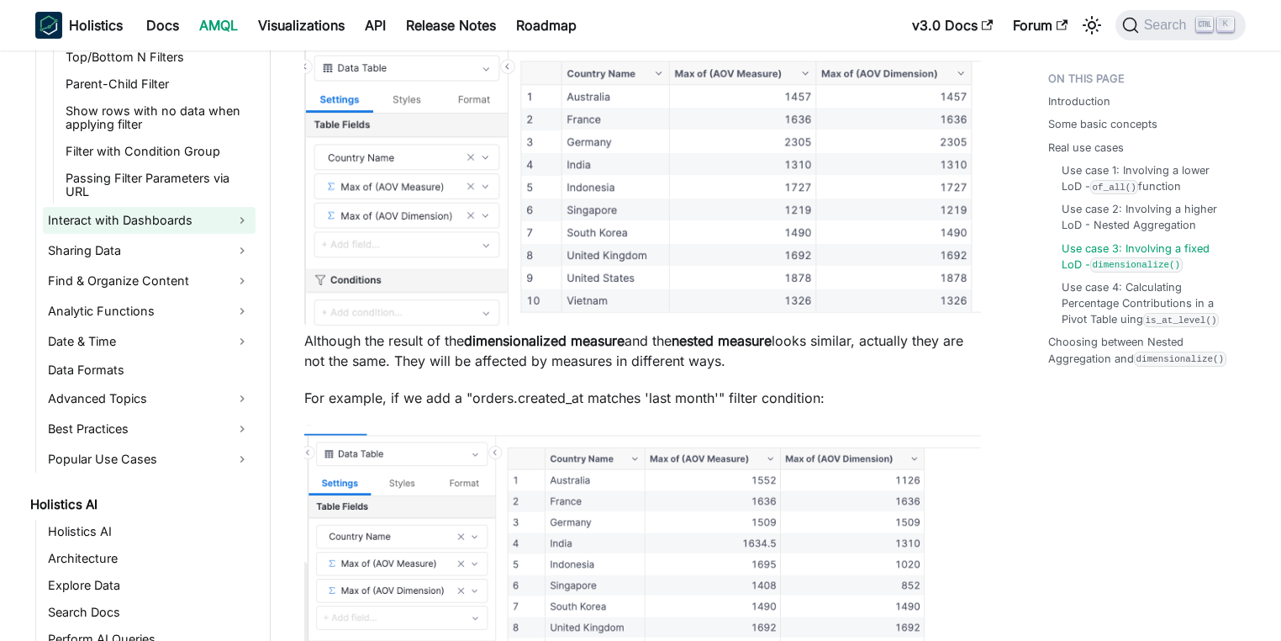
click at [169, 226] on link "Interact with Dashboards" at bounding box center [149, 220] width 213 height 27
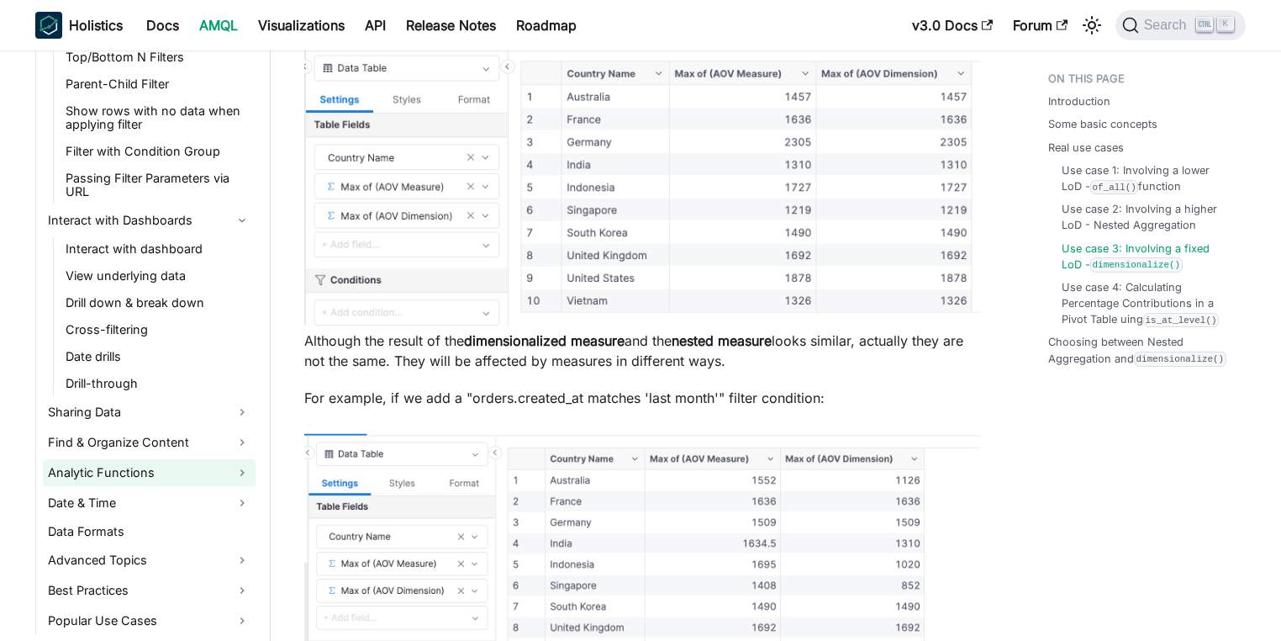
drag, startPoint x: 104, startPoint y: 476, endPoint x: 114, endPoint y: 475, distance: 10.1
click at [104, 475] on link "Analytic Functions" at bounding box center [149, 472] width 213 height 27
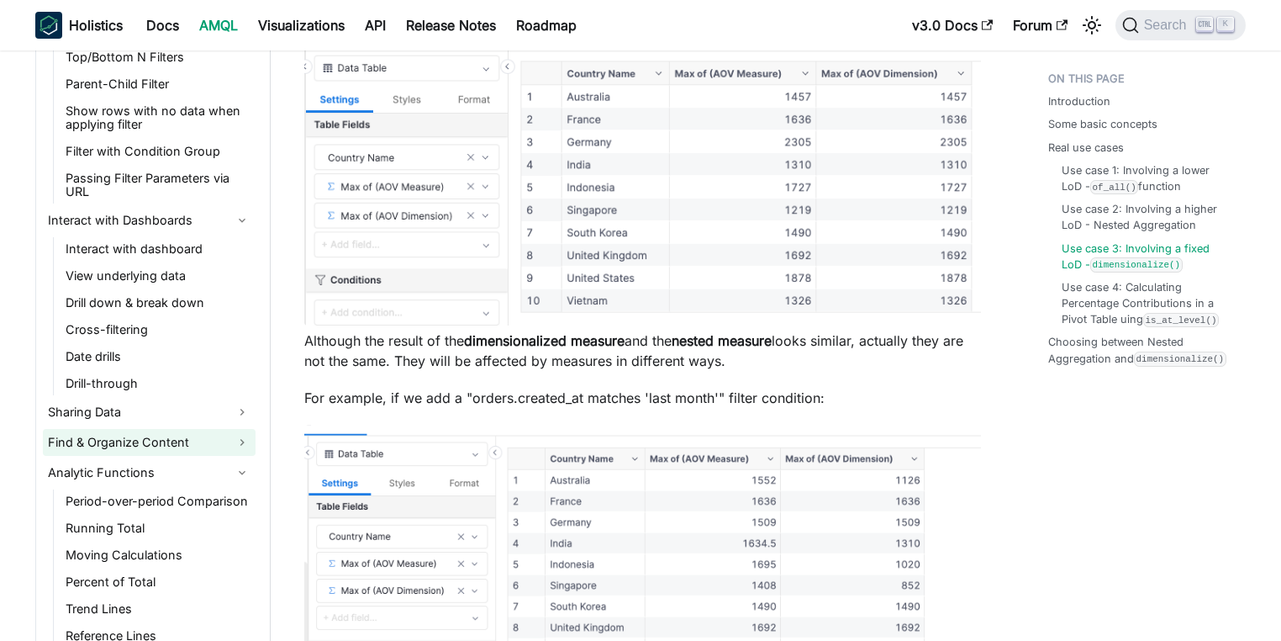
scroll to position [1885, 0]
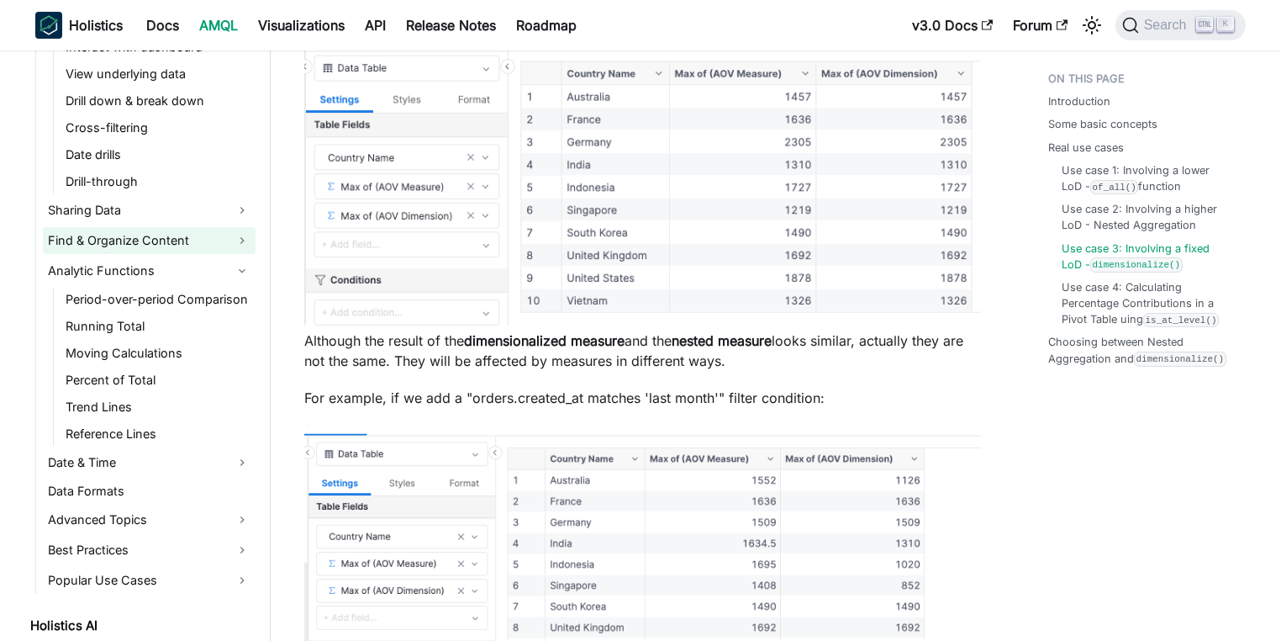
click at [165, 246] on link "Find & Organize Content" at bounding box center [149, 240] width 213 height 27
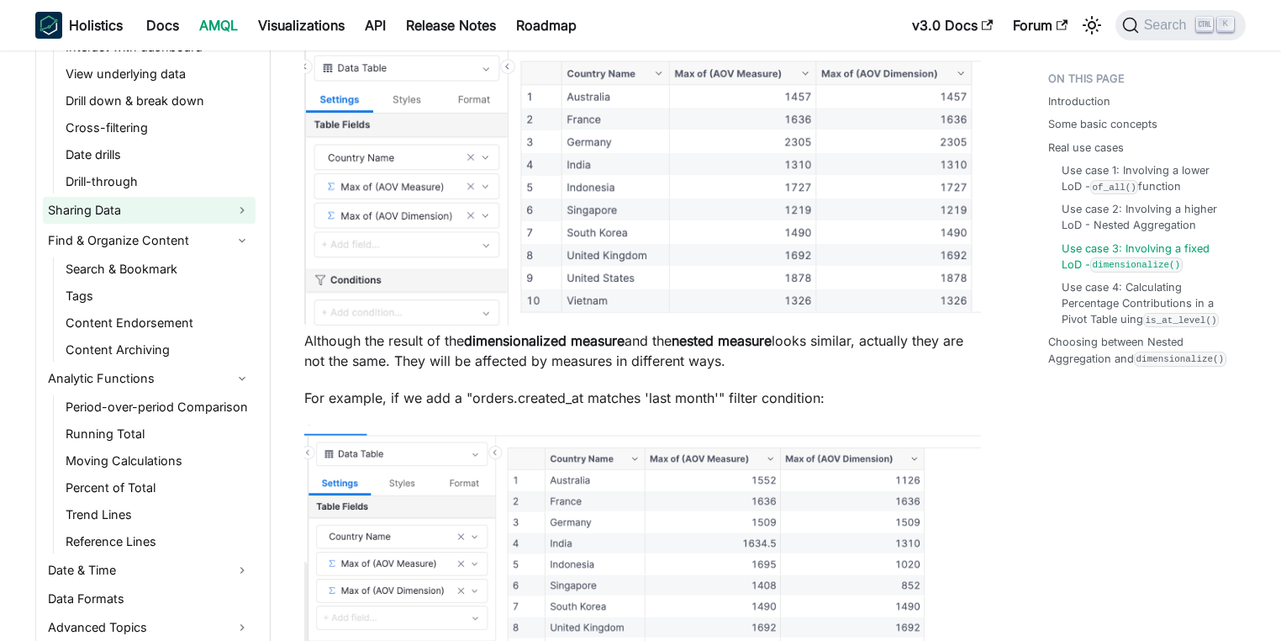
click at [177, 206] on link "Sharing Data" at bounding box center [149, 210] width 213 height 27
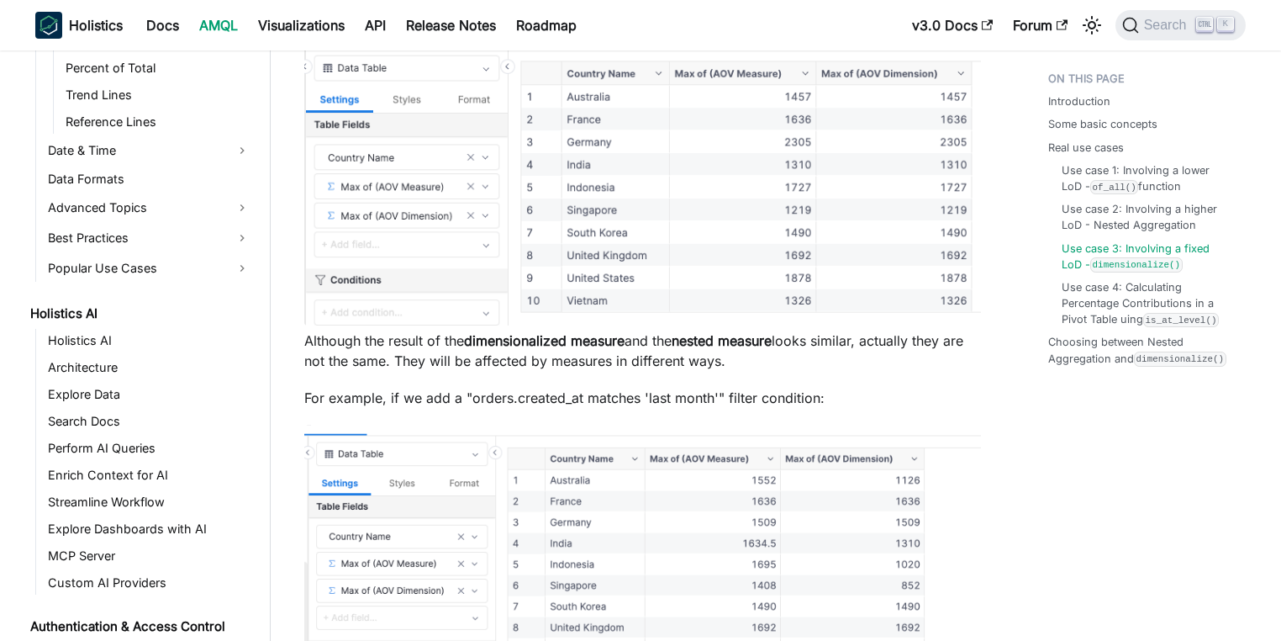
scroll to position [2490, 0]
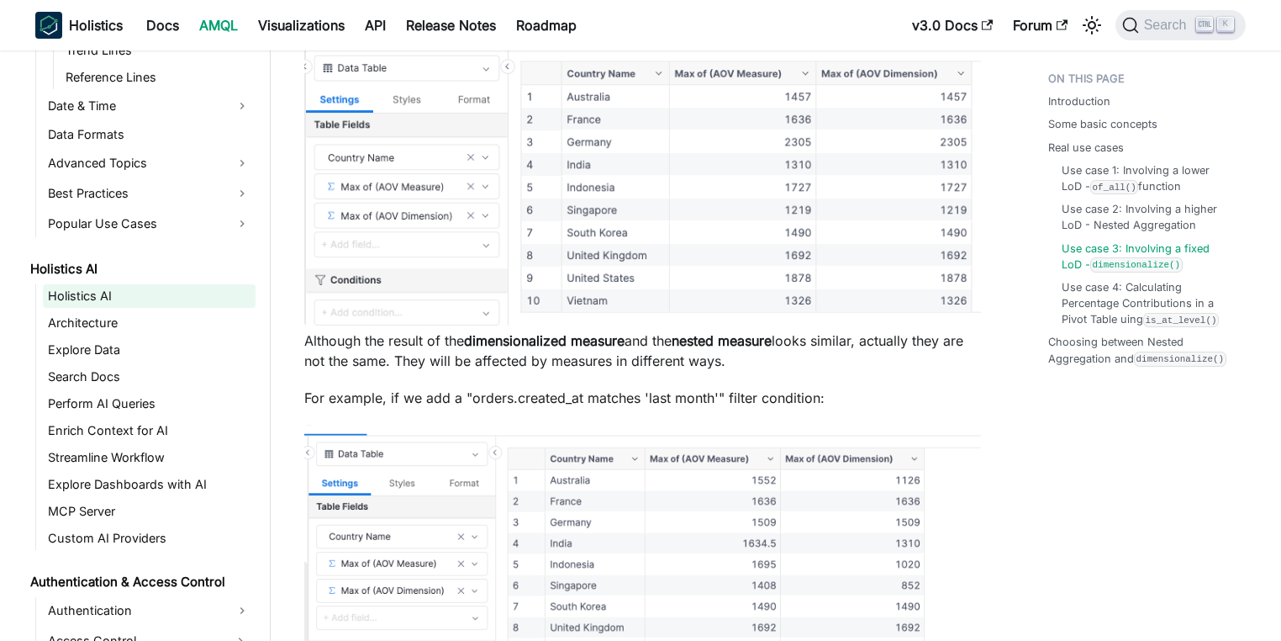
click at [137, 299] on link "Holistics AI" at bounding box center [149, 296] width 213 height 24
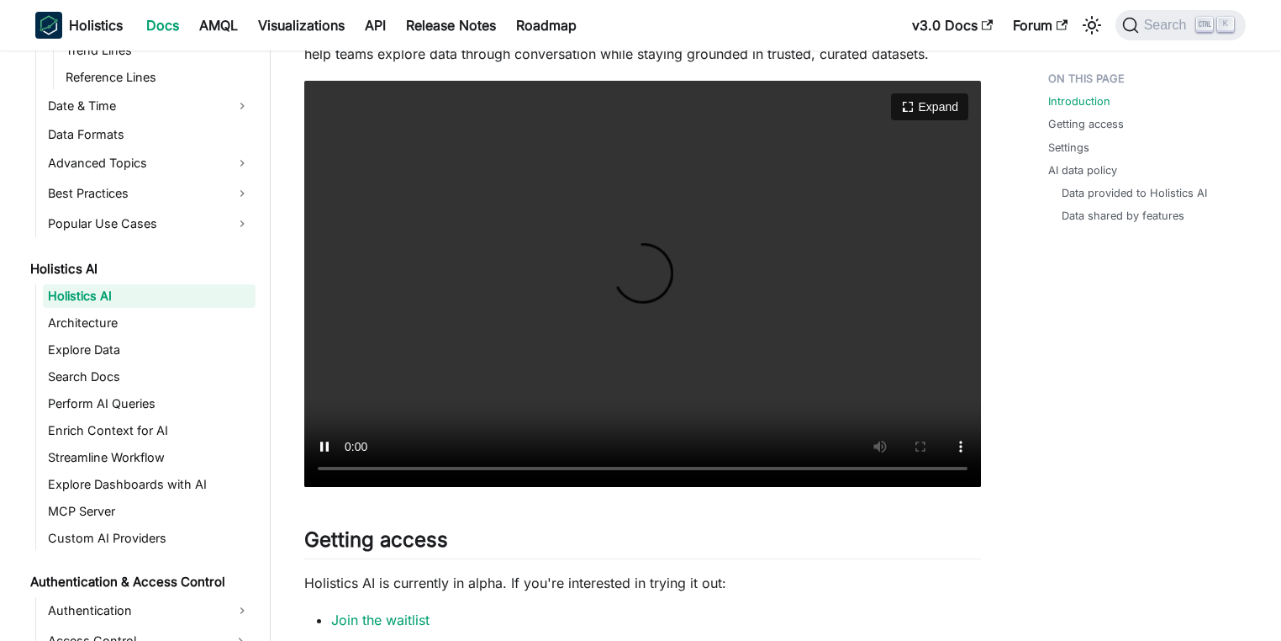
scroll to position [404, 0]
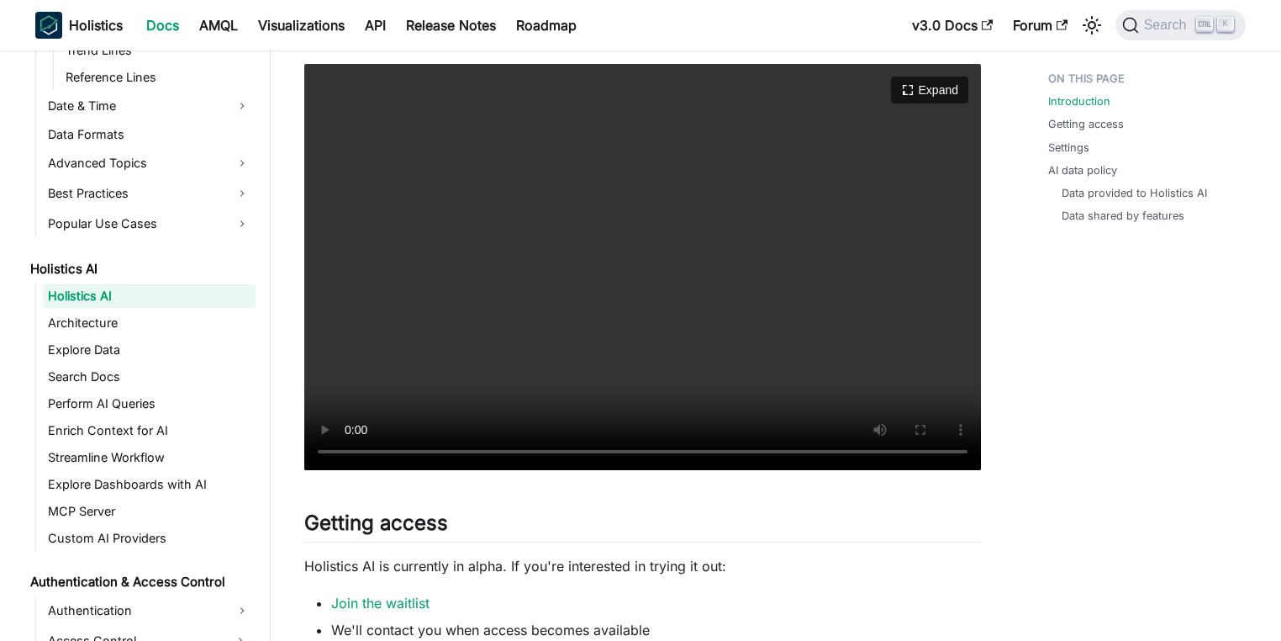
click at [644, 369] on video "Your browser does not support embedding video, but you can download it ." at bounding box center [642, 267] width 677 height 406
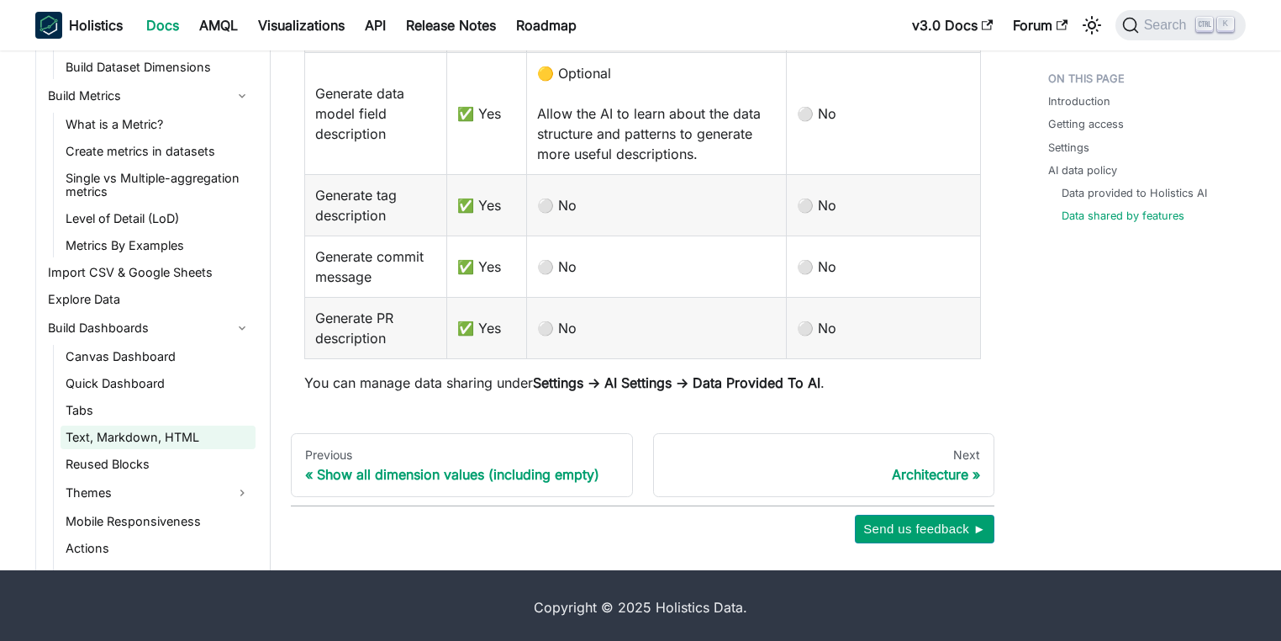
scroll to position [876, 0]
